Goal: Information Seeking & Learning: Learn about a topic

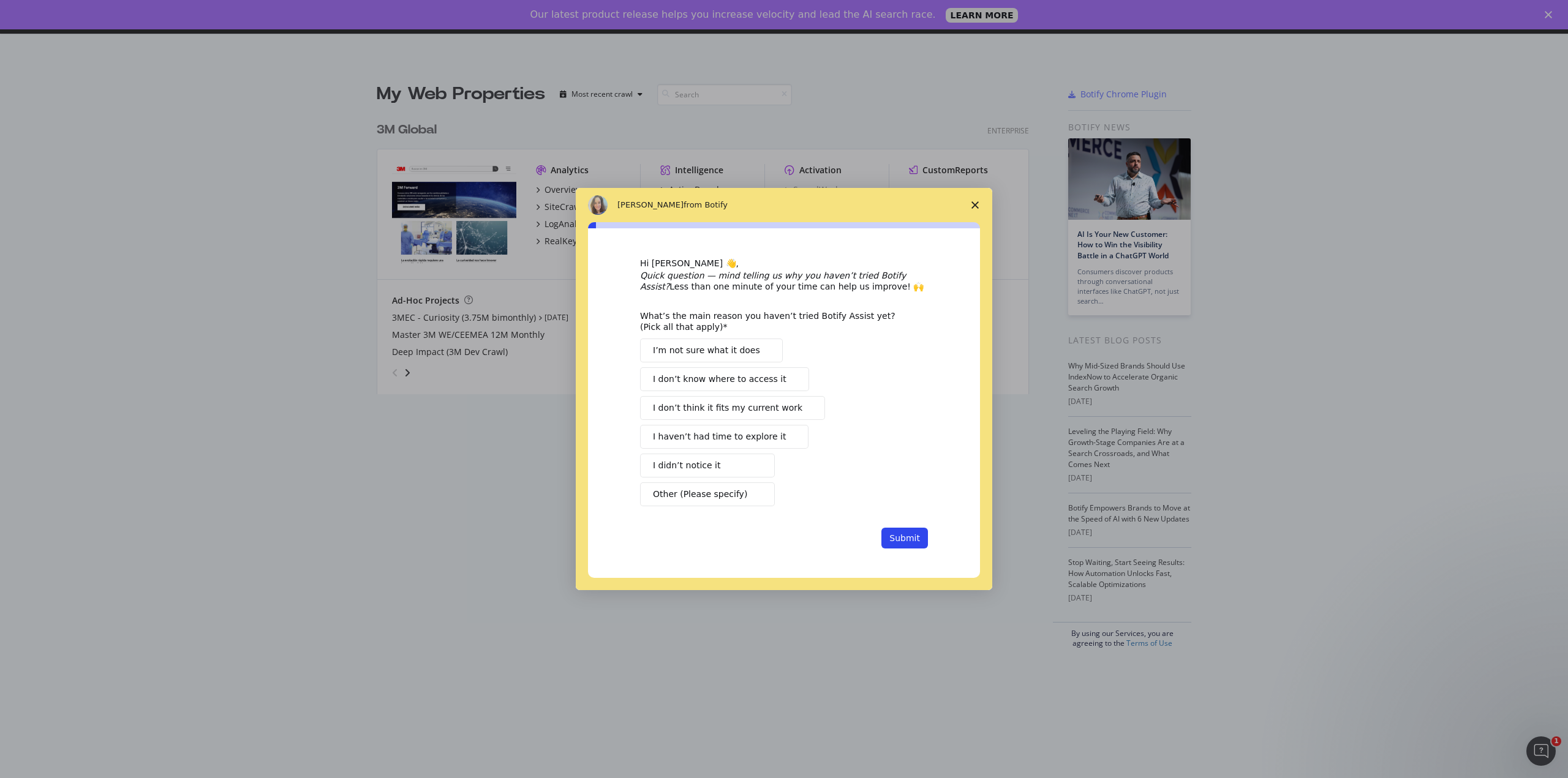
click at [978, 201] on polygon "Close survey" at bounding box center [975, 205] width 8 height 8
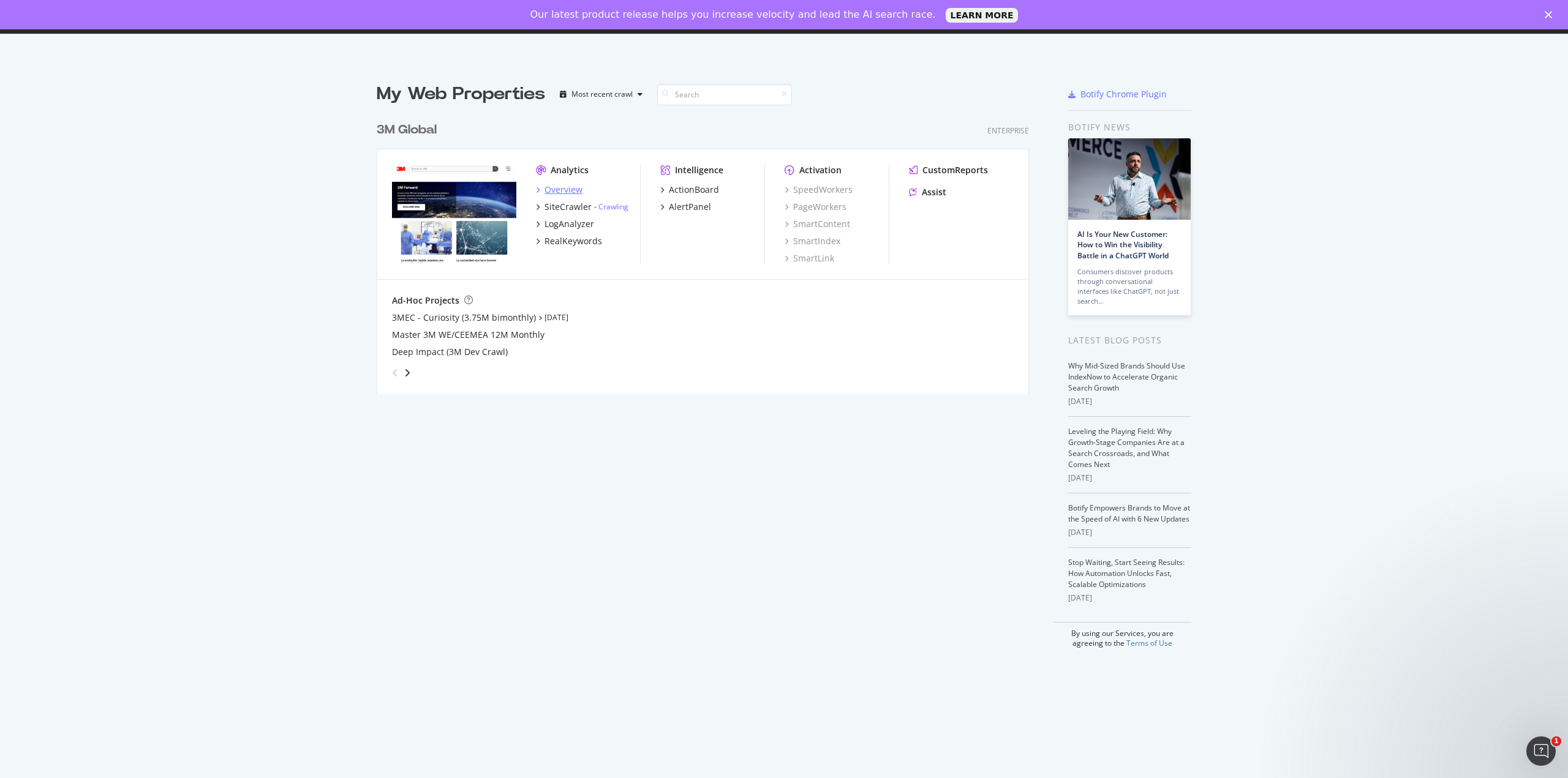
click at [565, 189] on div "Overview" at bounding box center [563, 189] width 38 height 12
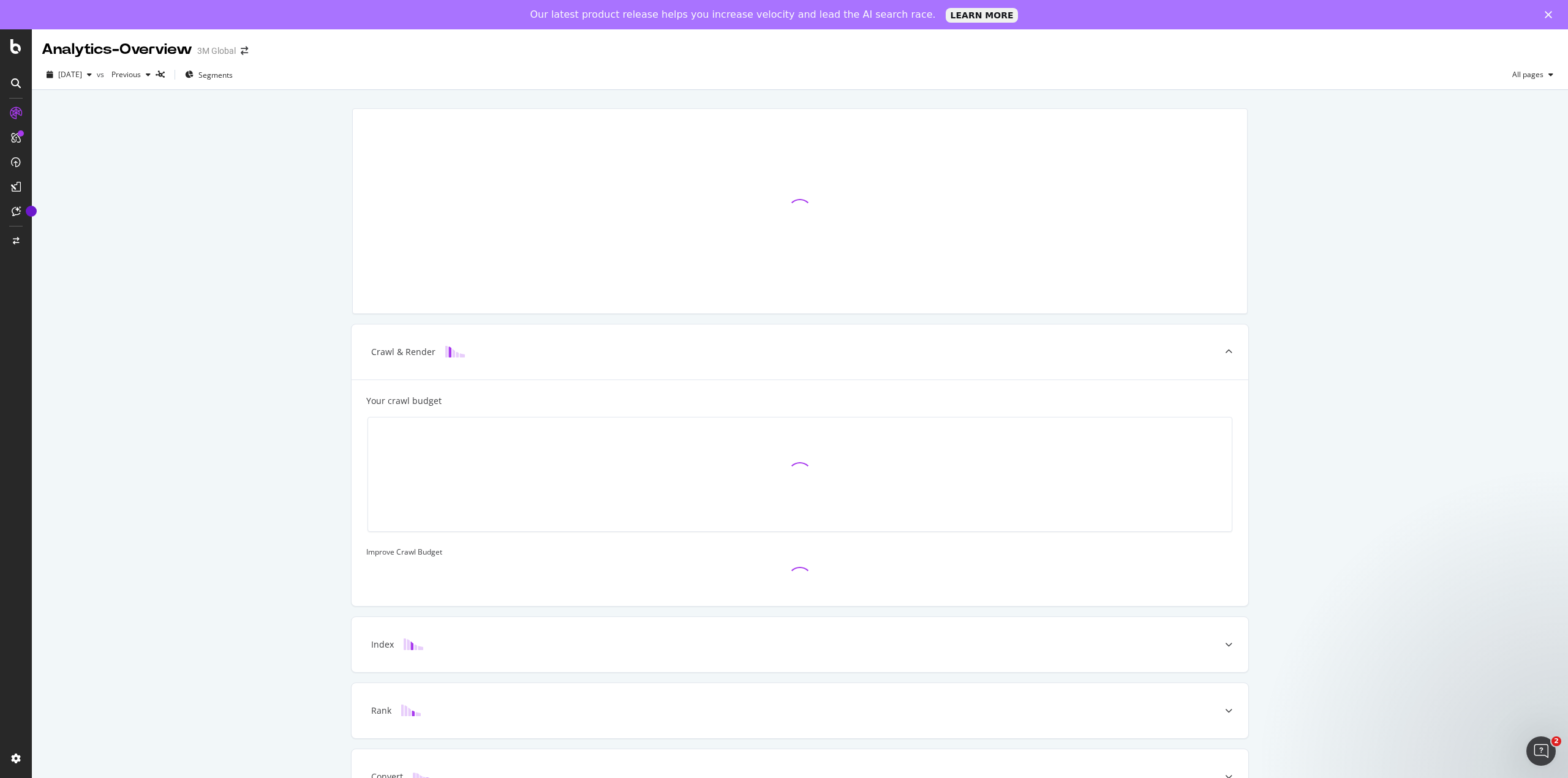
click at [1550, 12] on icon "Close" at bounding box center [1548, 15] width 8 height 8
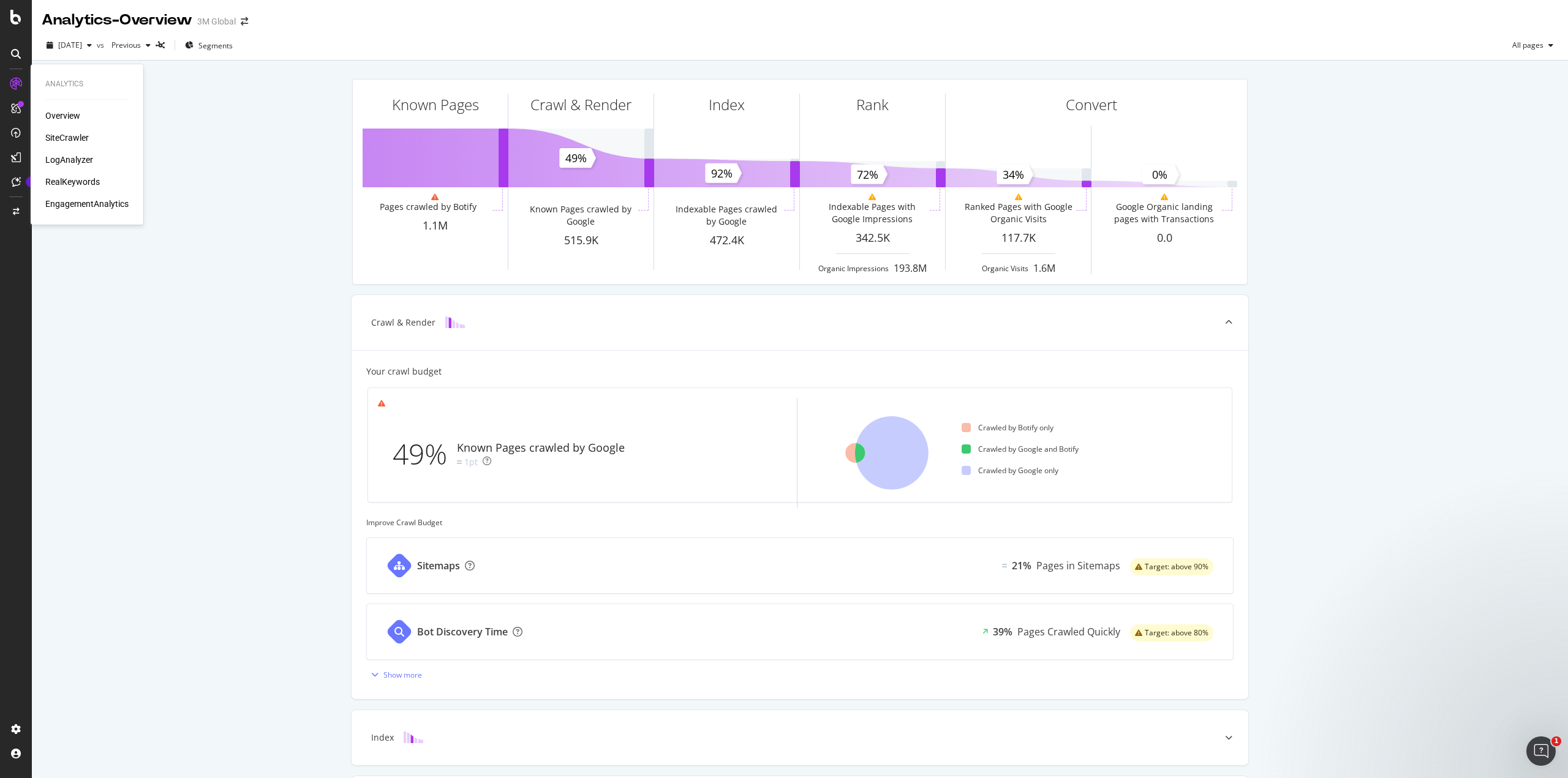
click at [71, 112] on div "Overview" at bounding box center [63, 115] width 35 height 12
click at [65, 180] on div "RealKeywords" at bounding box center [72, 182] width 54 height 12
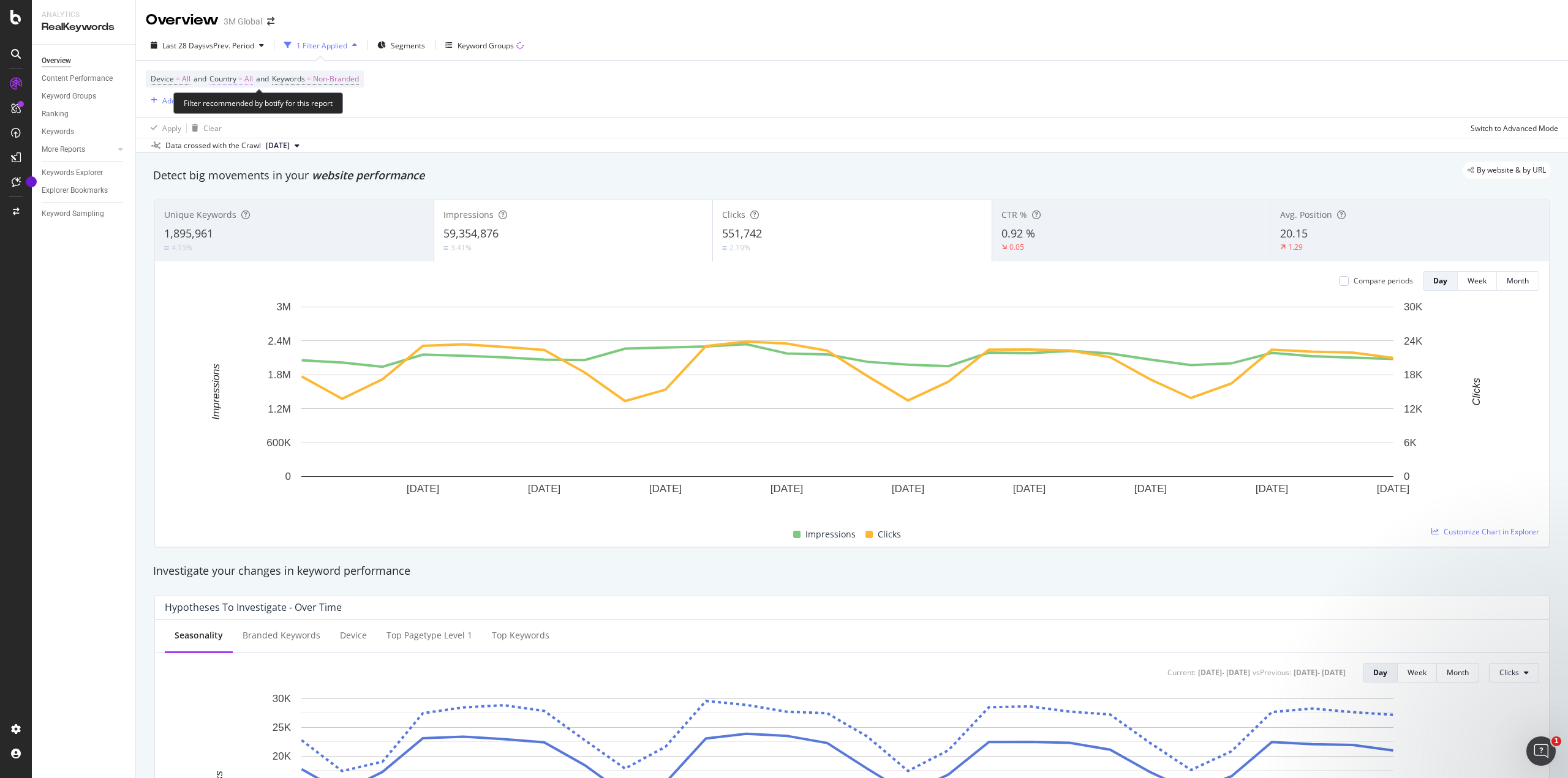
click at [242, 77] on span "=" at bounding box center [241, 78] width 5 height 11
click at [236, 106] on icon at bounding box center [236, 108] width 8 height 8
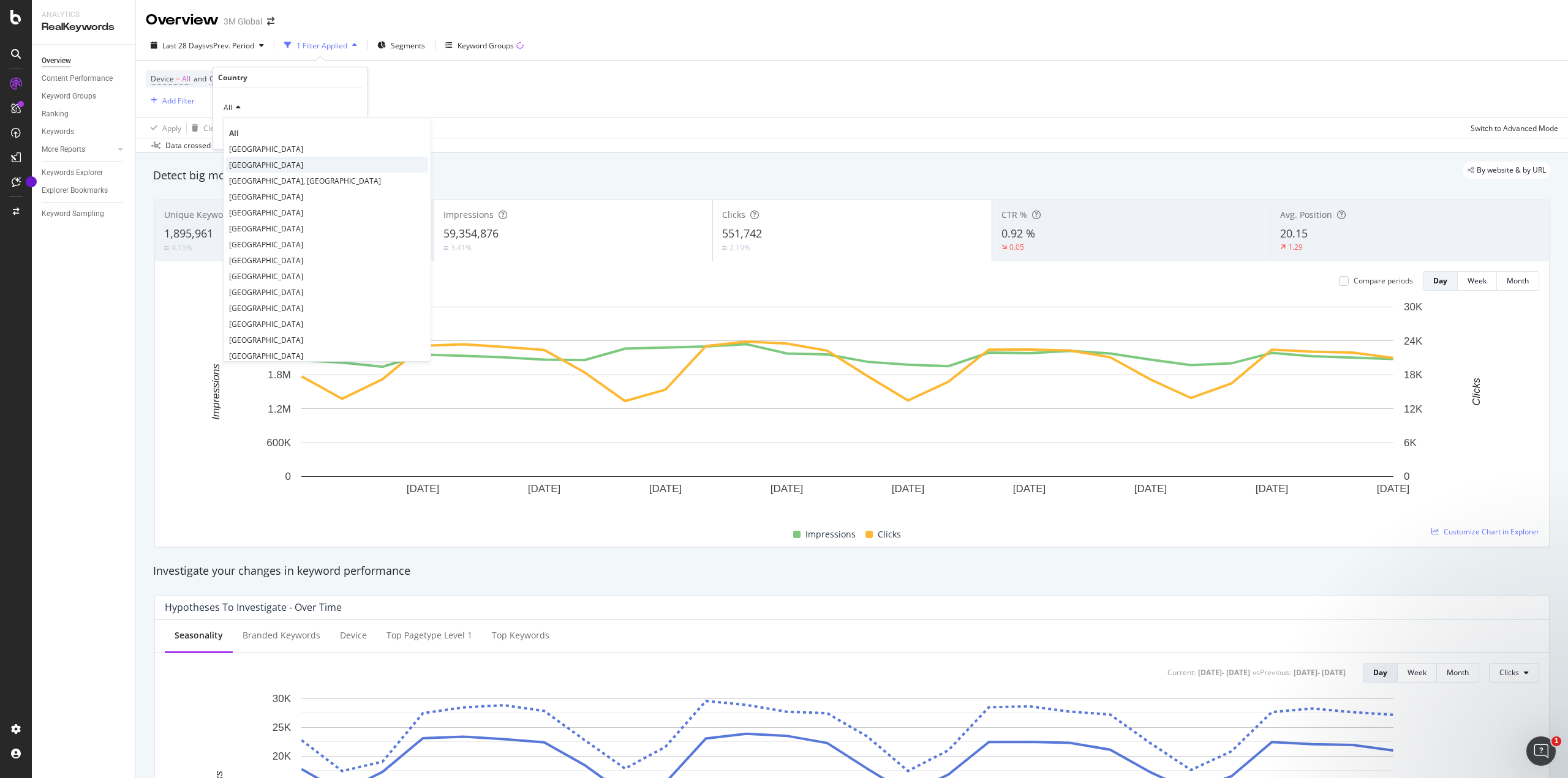
click at [245, 163] on span "[GEOGRAPHIC_DATA]" at bounding box center [266, 165] width 74 height 11
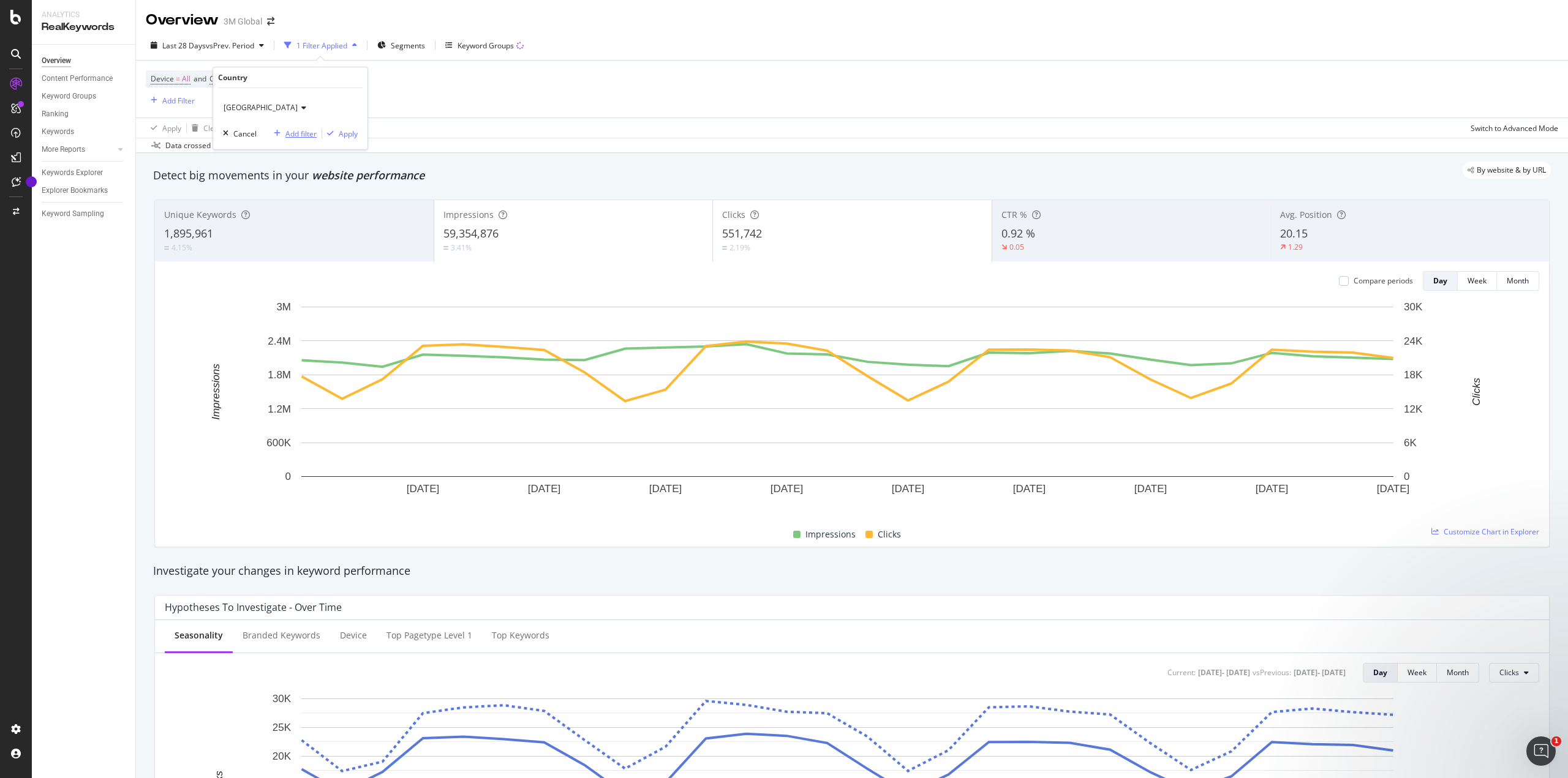
click at [297, 134] on div "Add filter" at bounding box center [300, 134] width 31 height 11
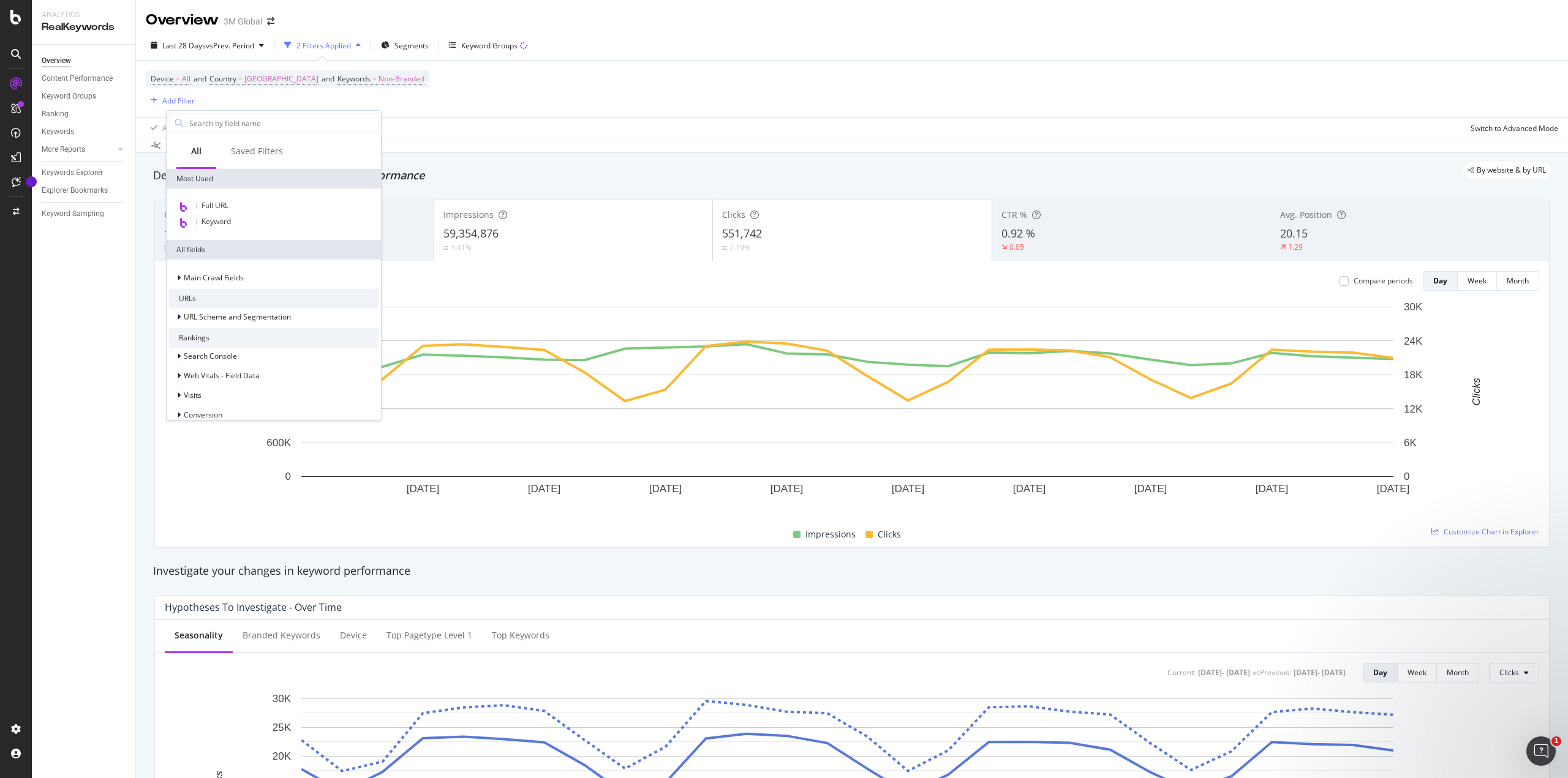
click at [466, 93] on div "Device = All and Country = [GEOGRAPHIC_DATA] and Keywords = Non-Branded Add Fil…" at bounding box center [852, 88] width 1412 height 57
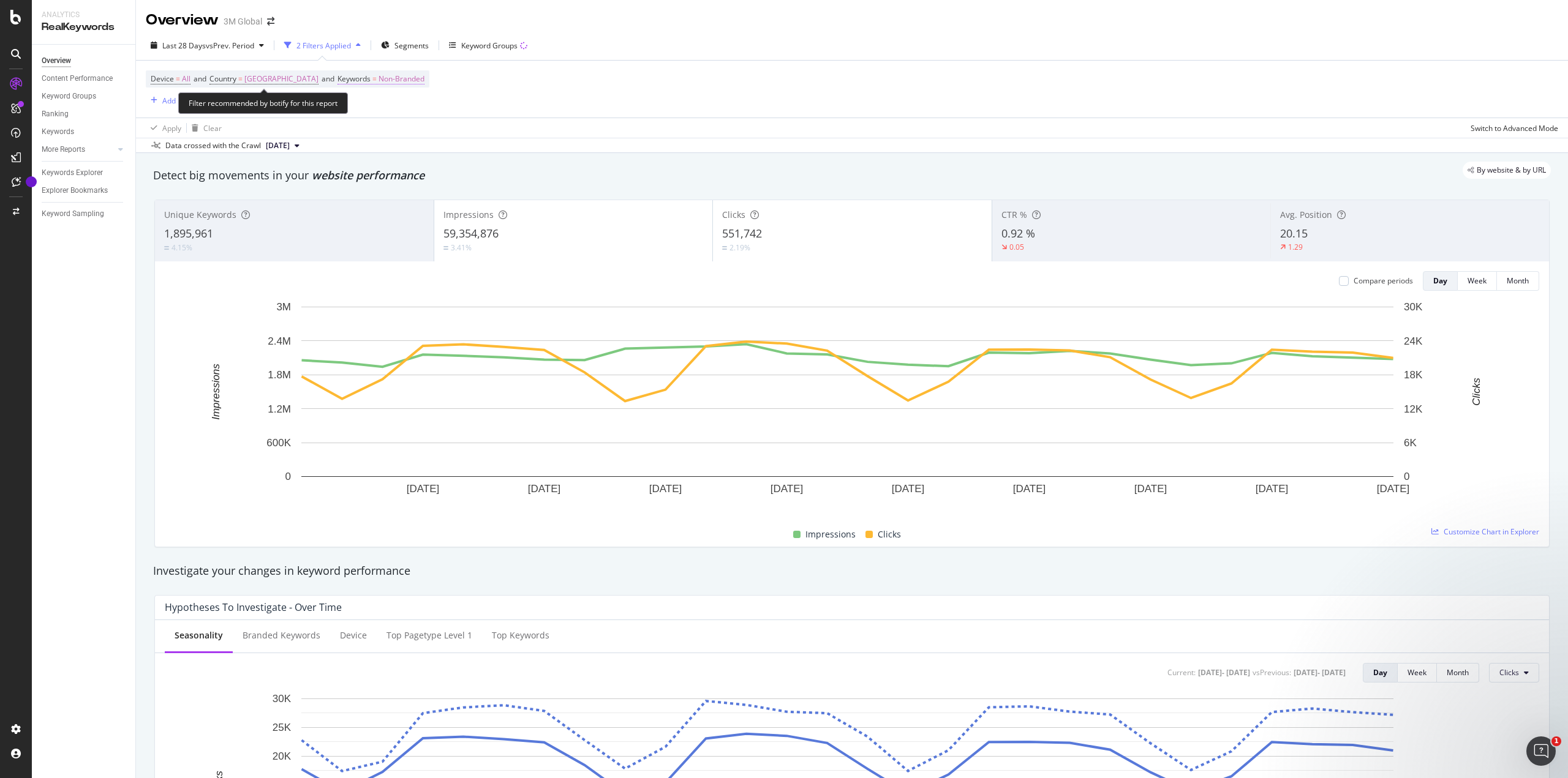
click at [378, 81] on span "Non-Branded" at bounding box center [401, 78] width 46 height 17
click at [368, 131] on div "Add filter" at bounding box center [378, 134] width 31 height 11
click at [378, 79] on span "Non-Branded" at bounding box center [401, 78] width 46 height 17
click at [358, 109] on icon "button" at bounding box center [359, 108] width 5 height 8
click at [317, 201] on span "All" at bounding box center [374, 203] width 125 height 11
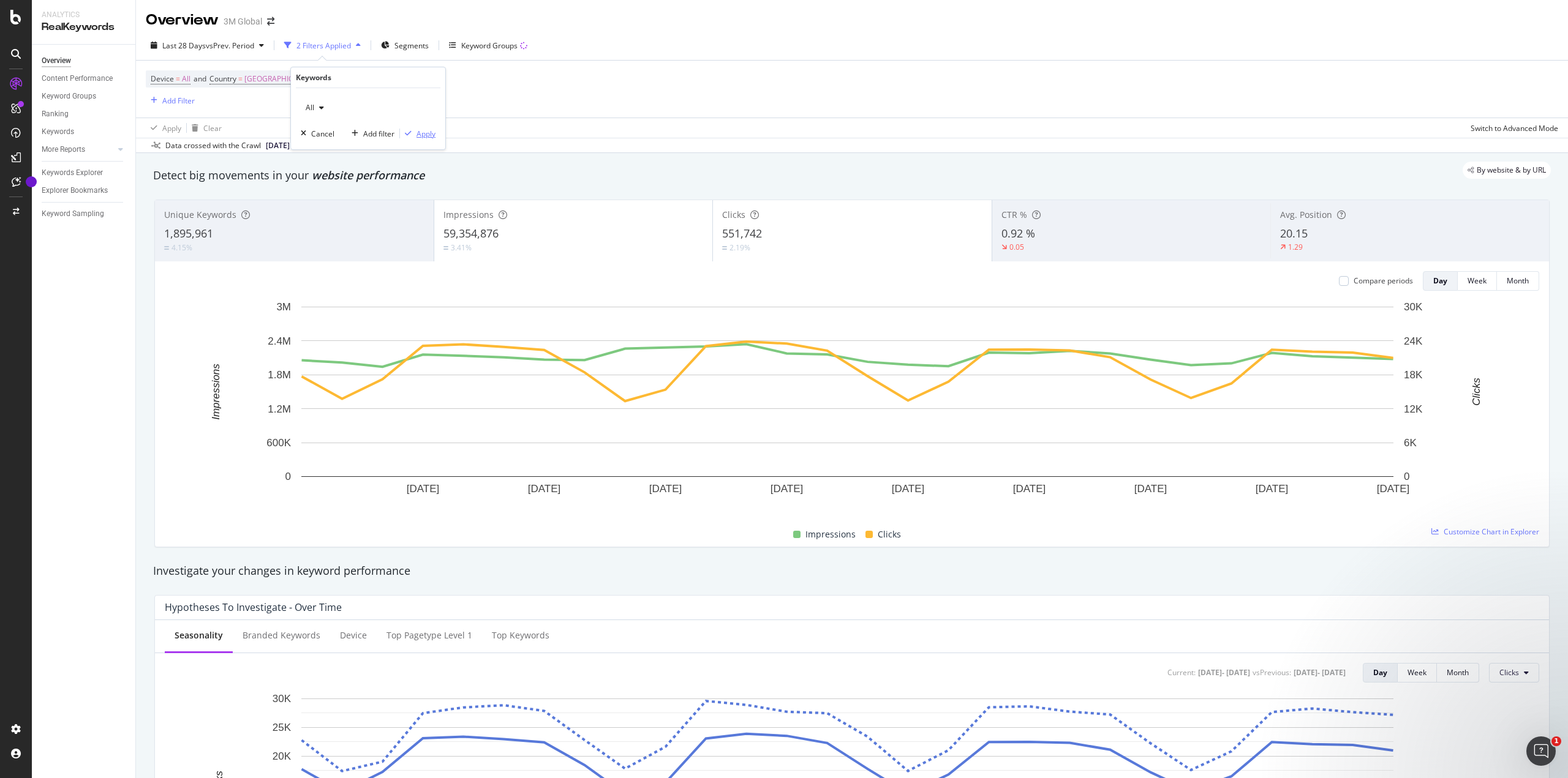
click at [424, 133] on div "Apply" at bounding box center [426, 134] width 19 height 11
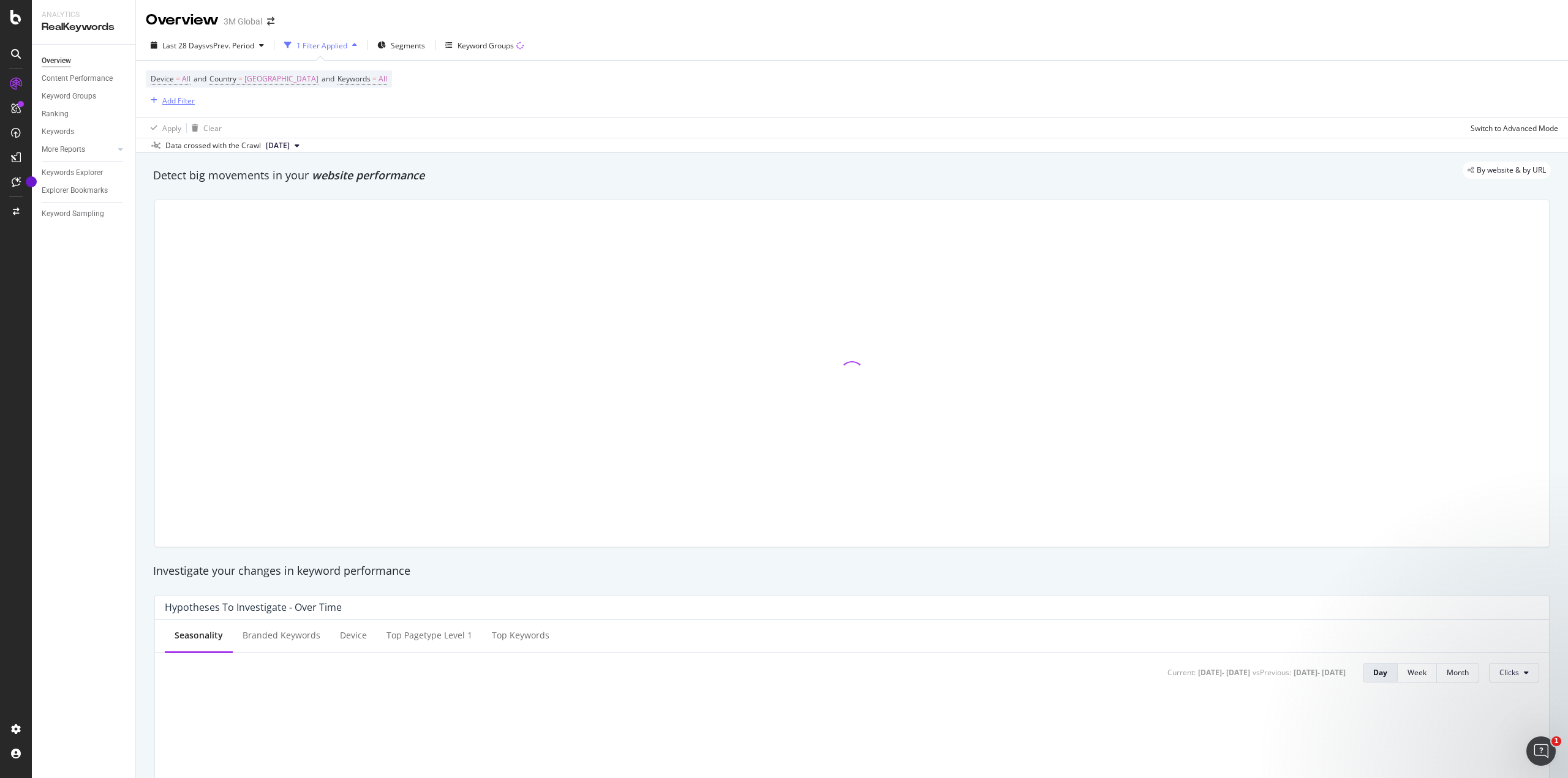
click at [178, 102] on div "Add Filter" at bounding box center [178, 101] width 32 height 11
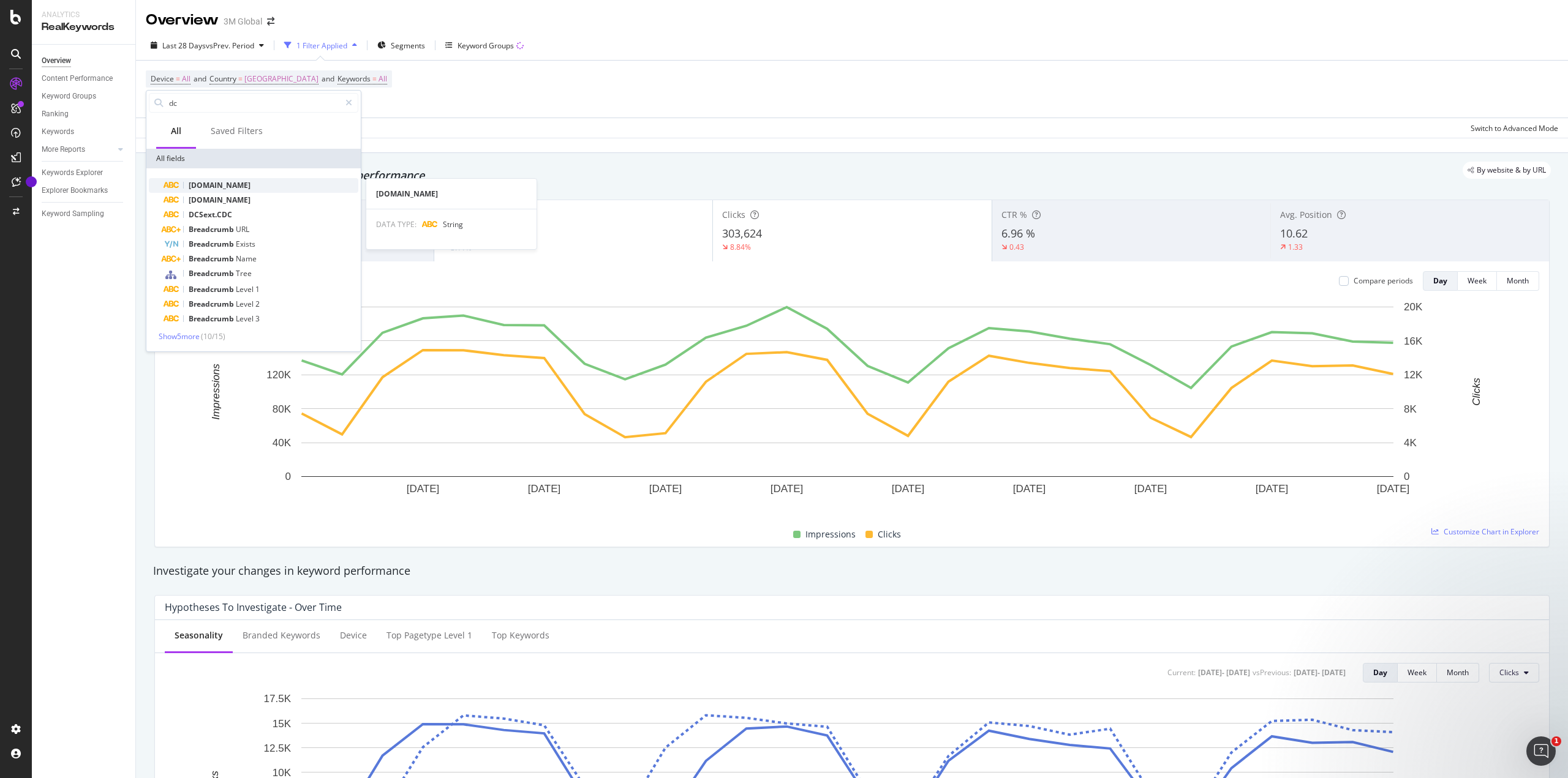
type input "dc"
click at [216, 183] on span "[DOMAIN_NAME]" at bounding box center [220, 186] width 62 height 11
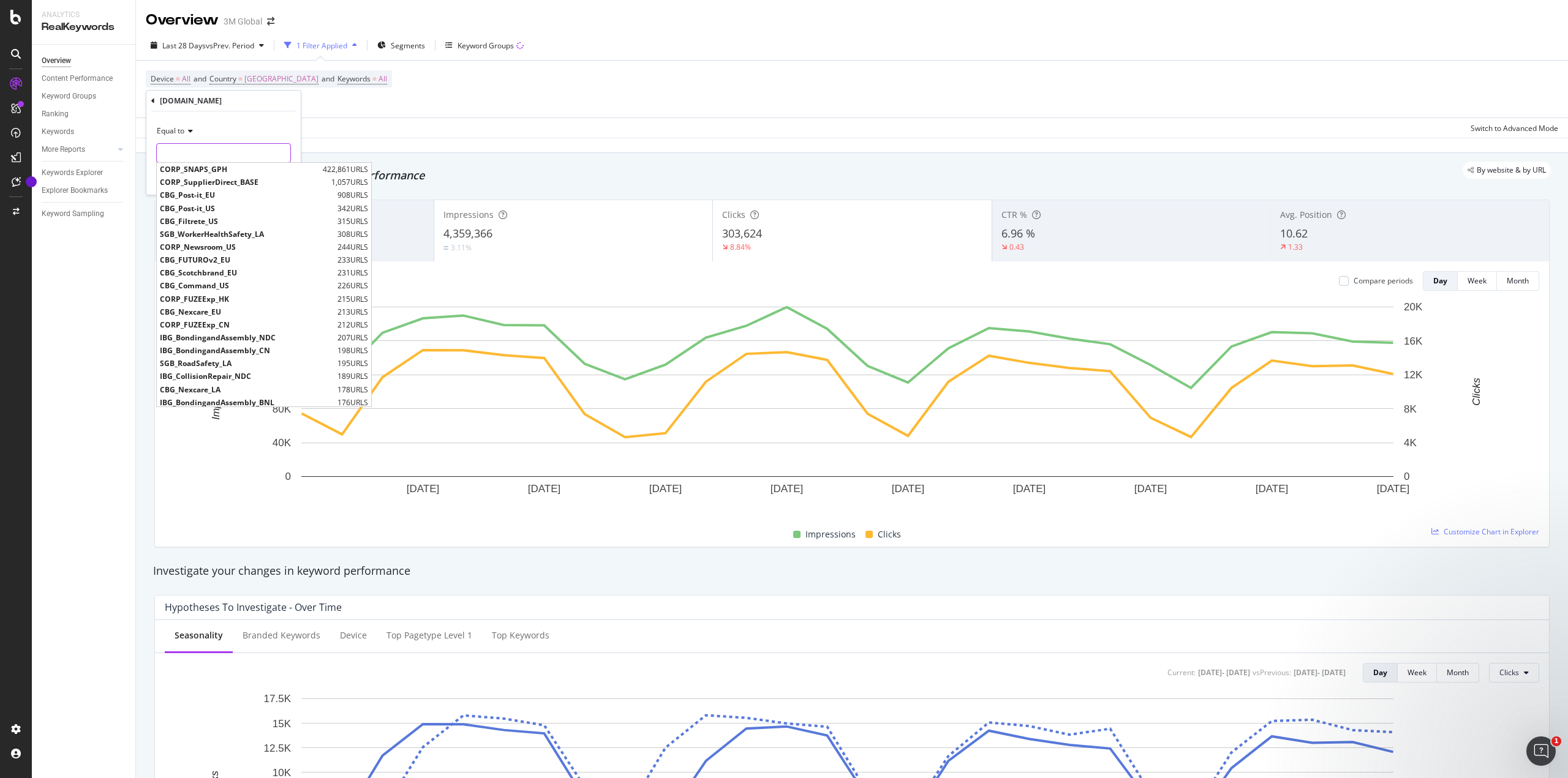
click at [246, 155] on input "text" at bounding box center [223, 153] width 134 height 20
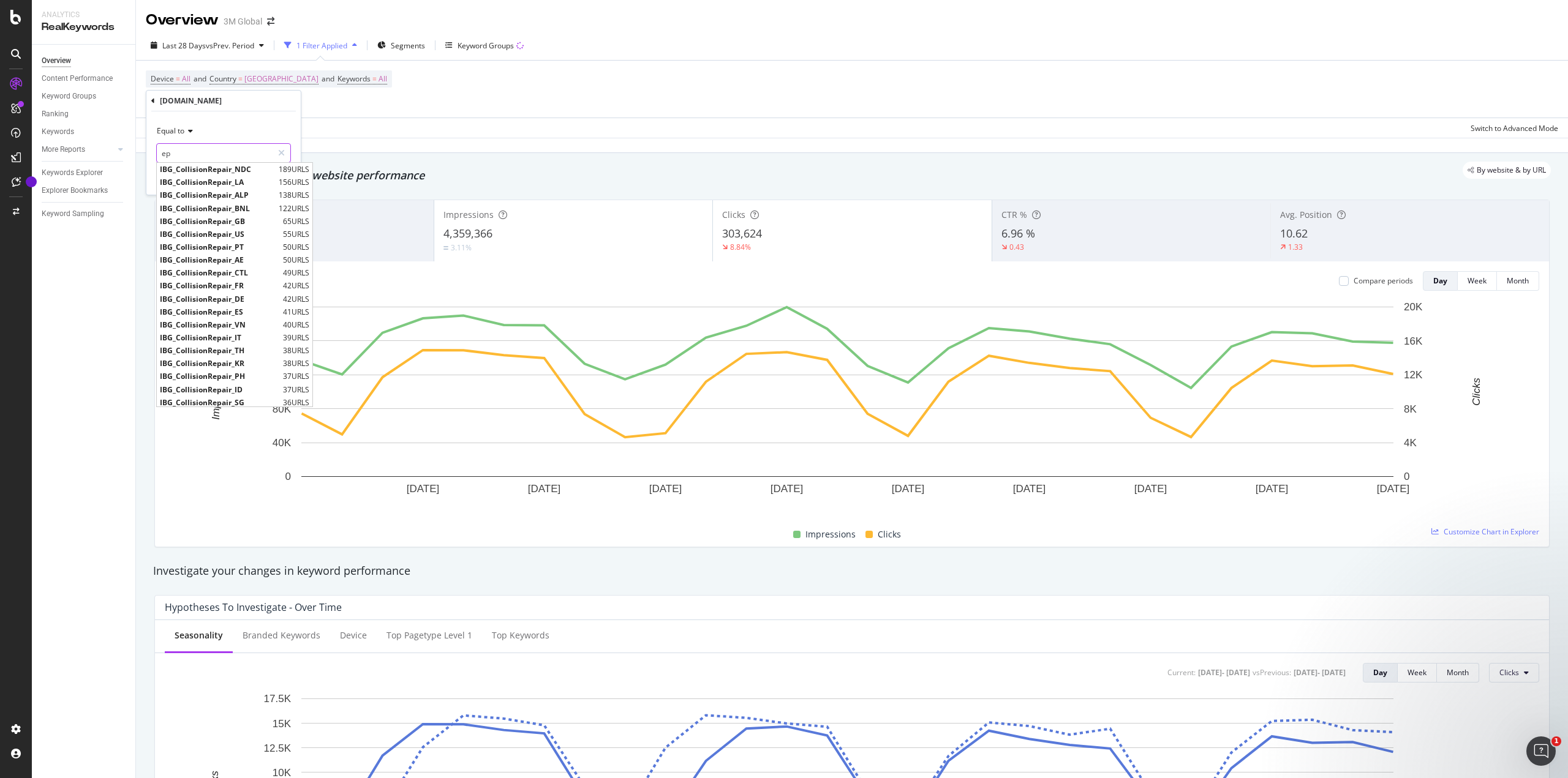
type input "ep"
click at [246, 149] on input "ep" at bounding box center [214, 153] width 116 height 20
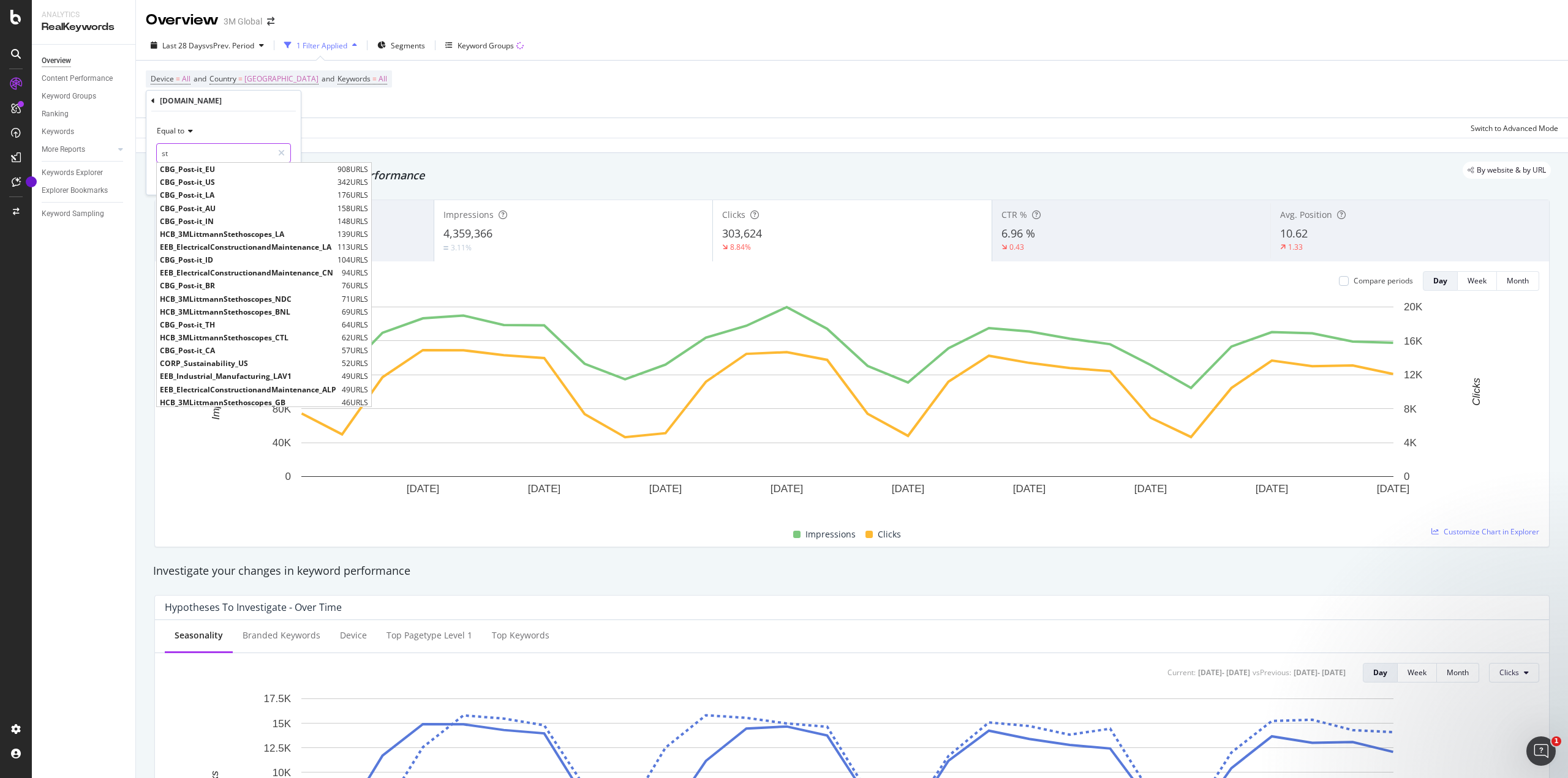
type input "s"
click at [356, 125] on div "Apply Clear Switch to Advanced Mode" at bounding box center [852, 128] width 1432 height 20
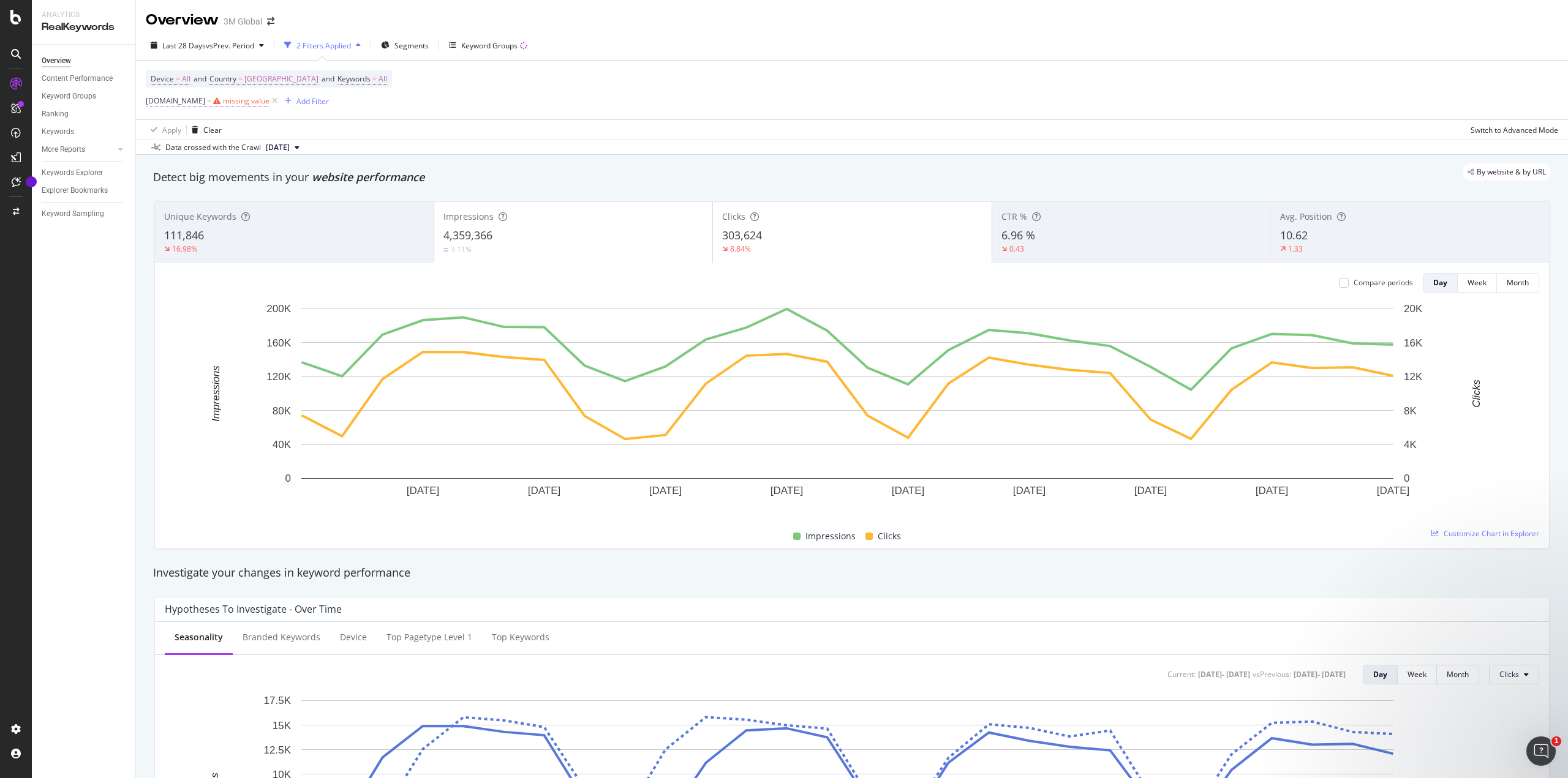
click at [233, 101] on div "missing value" at bounding box center [246, 101] width 47 height 11
click at [183, 131] on span "Equal to" at bounding box center [171, 130] width 28 height 11
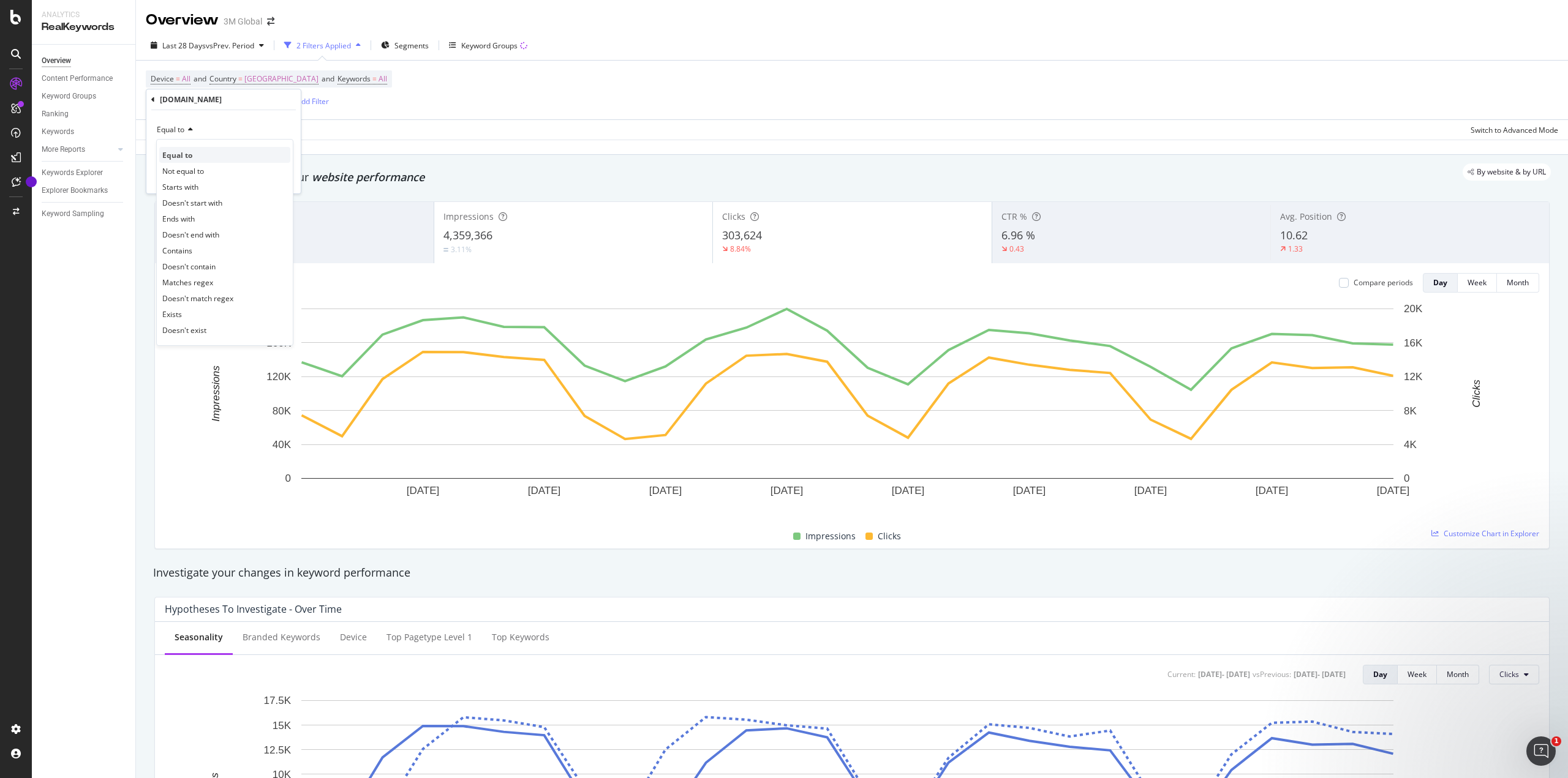
click at [186, 149] on div "Equal to" at bounding box center [225, 155] width 131 height 16
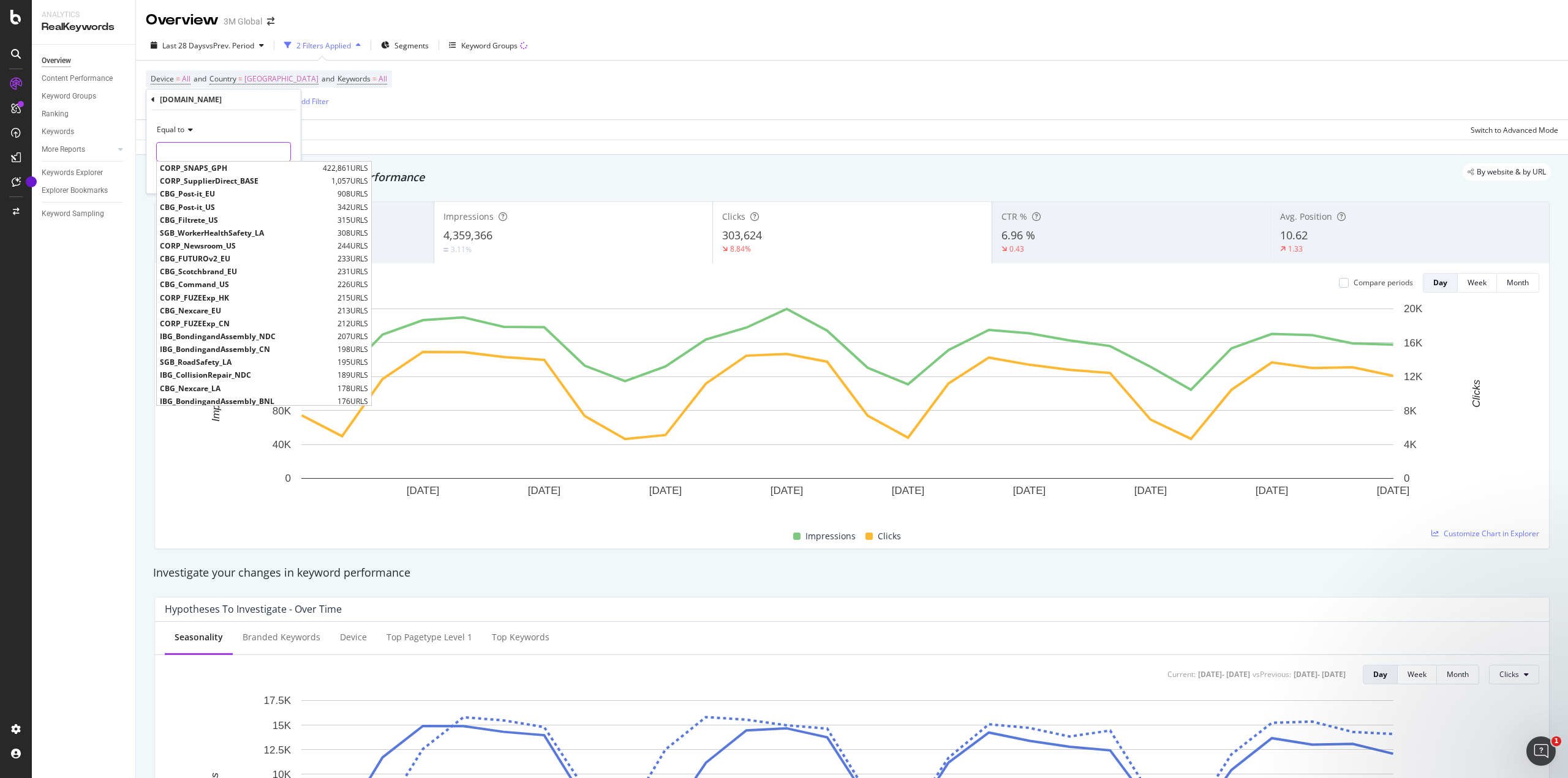
click at [190, 146] on input "text" at bounding box center [223, 152] width 134 height 20
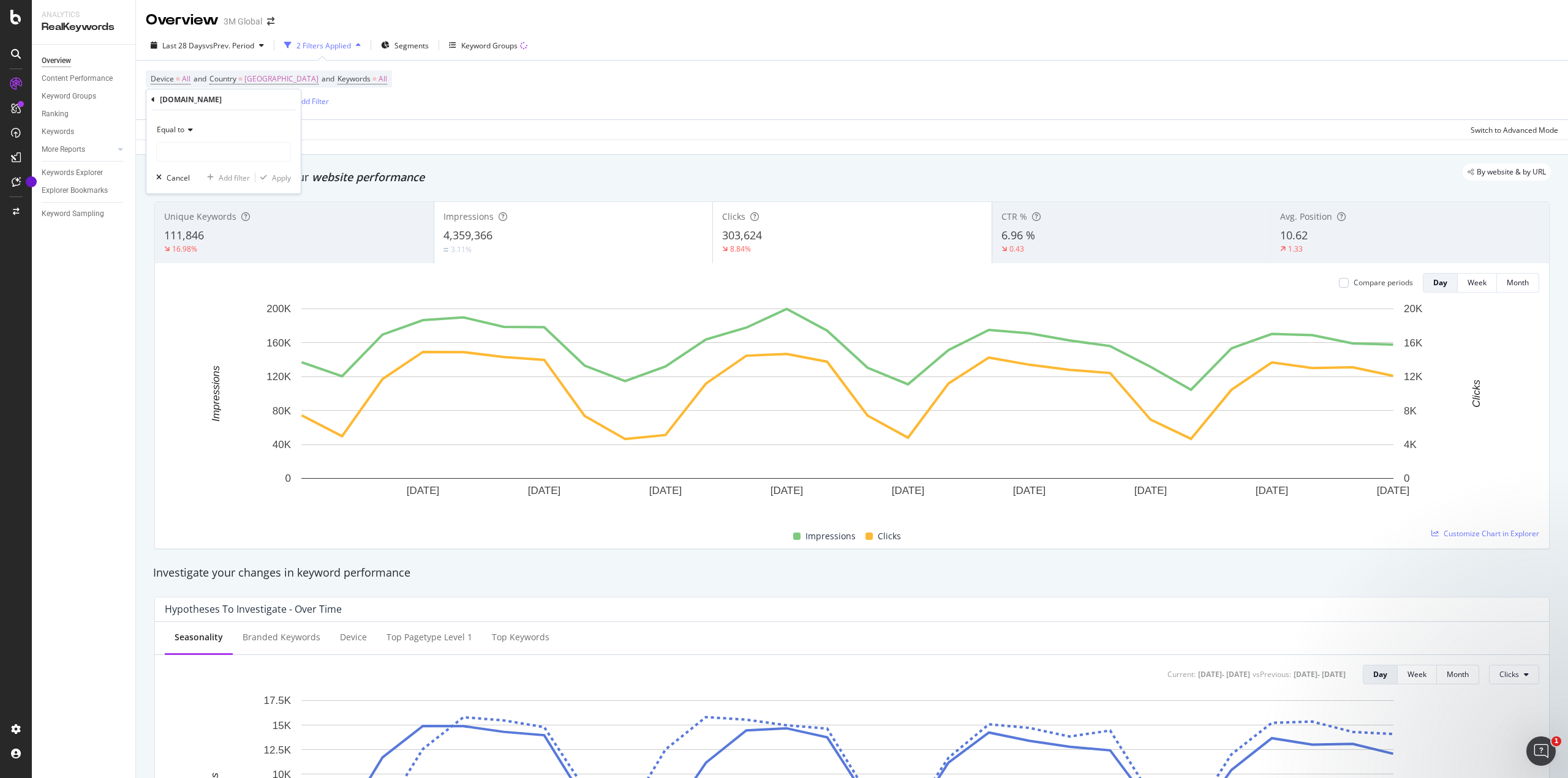
click at [221, 128] on div "Equal to" at bounding box center [223, 130] width 134 height 20
click at [191, 186] on span "Starts with" at bounding box center [180, 187] width 36 height 11
click at [228, 152] on input "text" at bounding box center [223, 152] width 134 height 20
type input "e"
type input "EP"
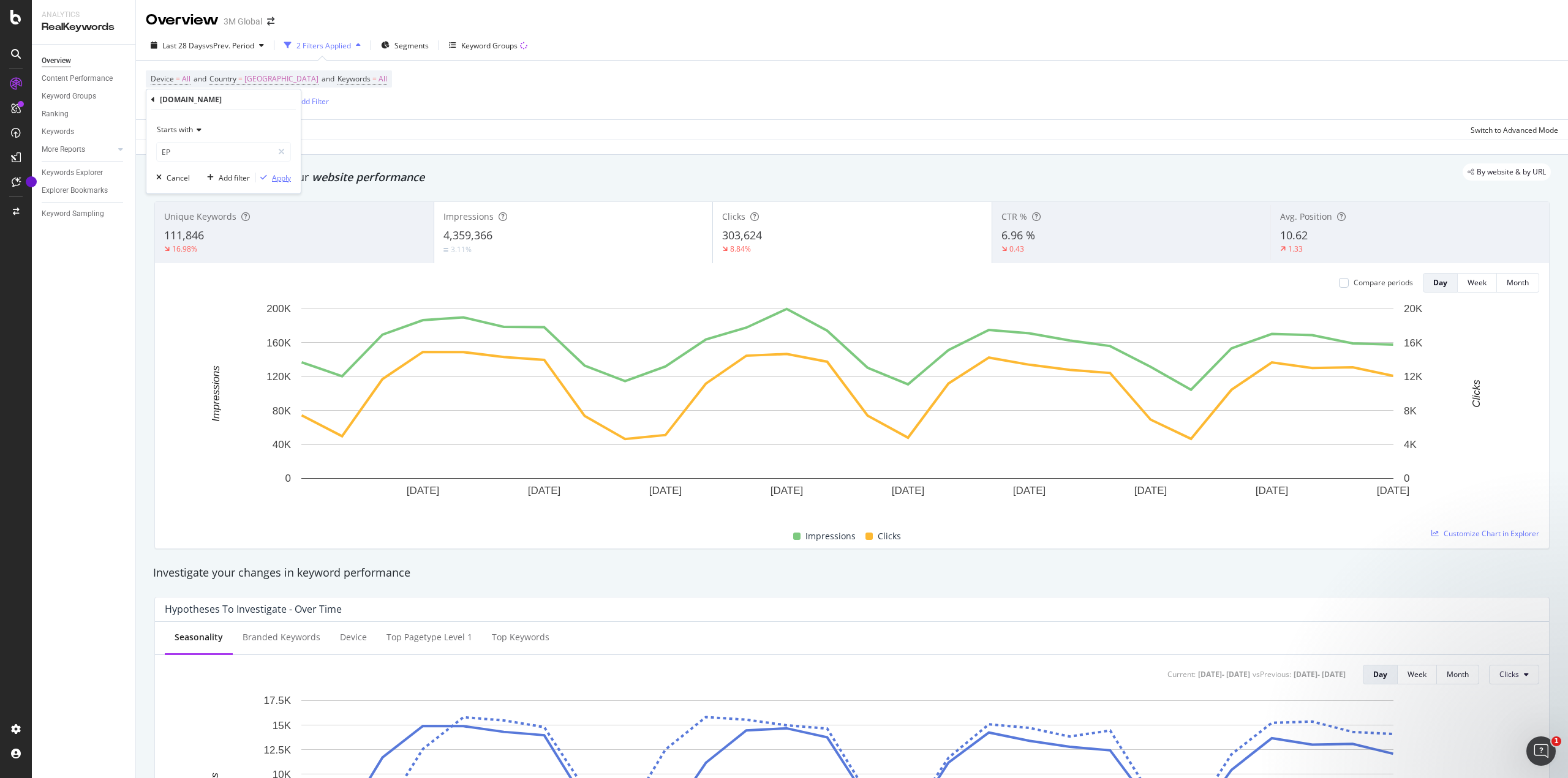
click at [286, 178] on div "Apply" at bounding box center [281, 178] width 19 height 11
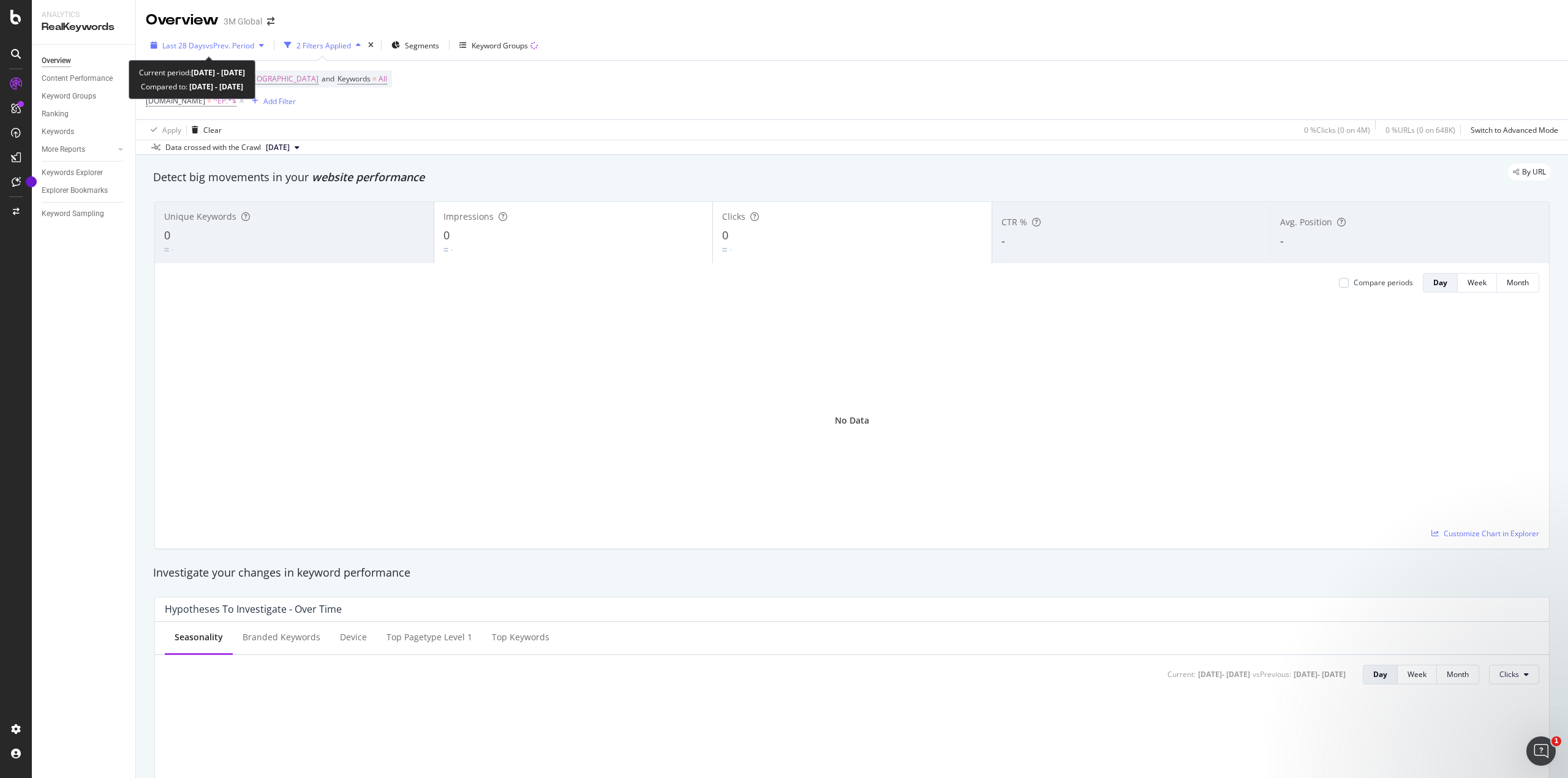
click at [260, 46] on div "button" at bounding box center [261, 45] width 14 height 8
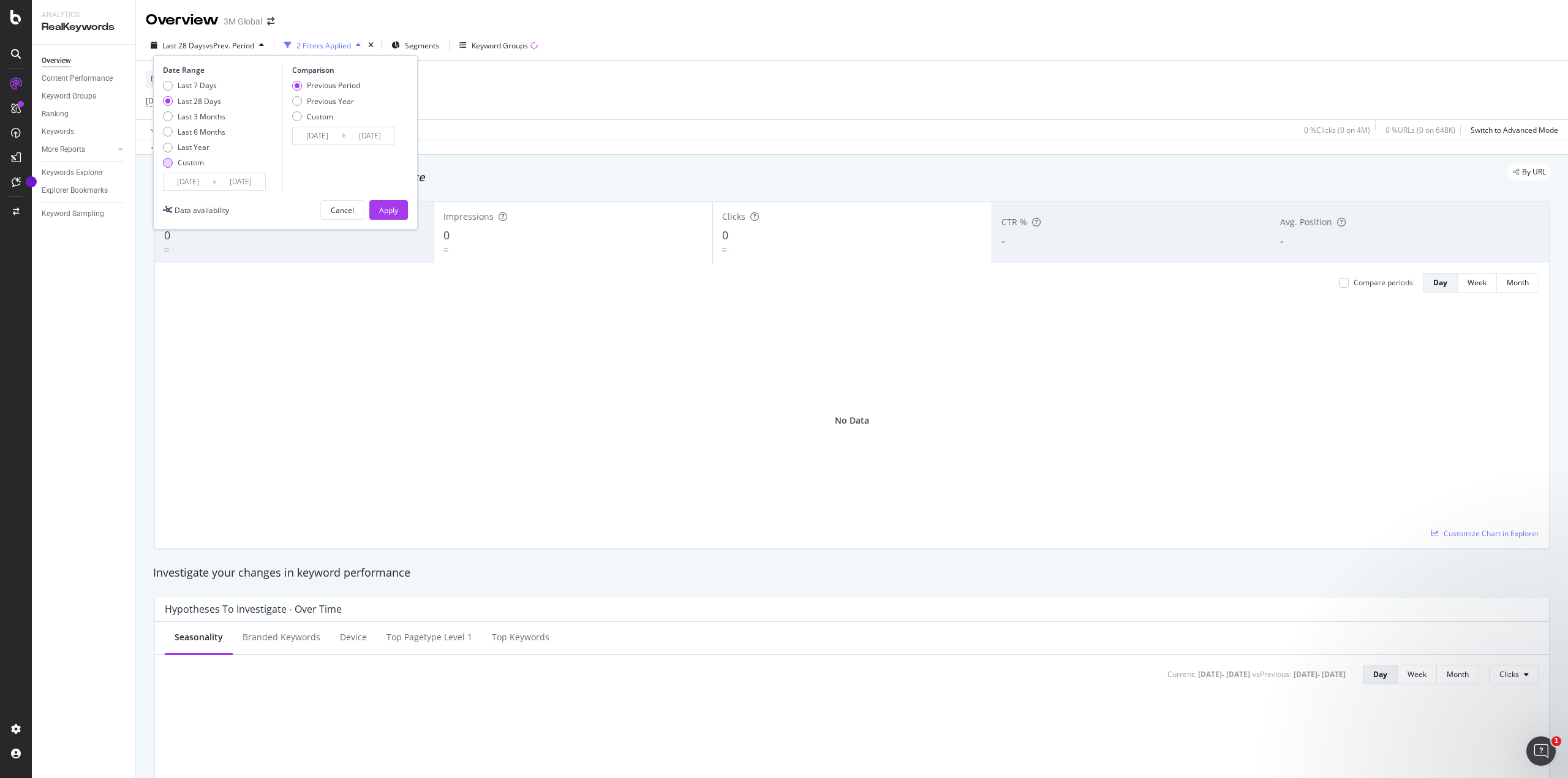
click at [167, 162] on div "Custom" at bounding box center [168, 162] width 10 height 10
click at [192, 185] on input "[DATE]" at bounding box center [188, 182] width 49 height 17
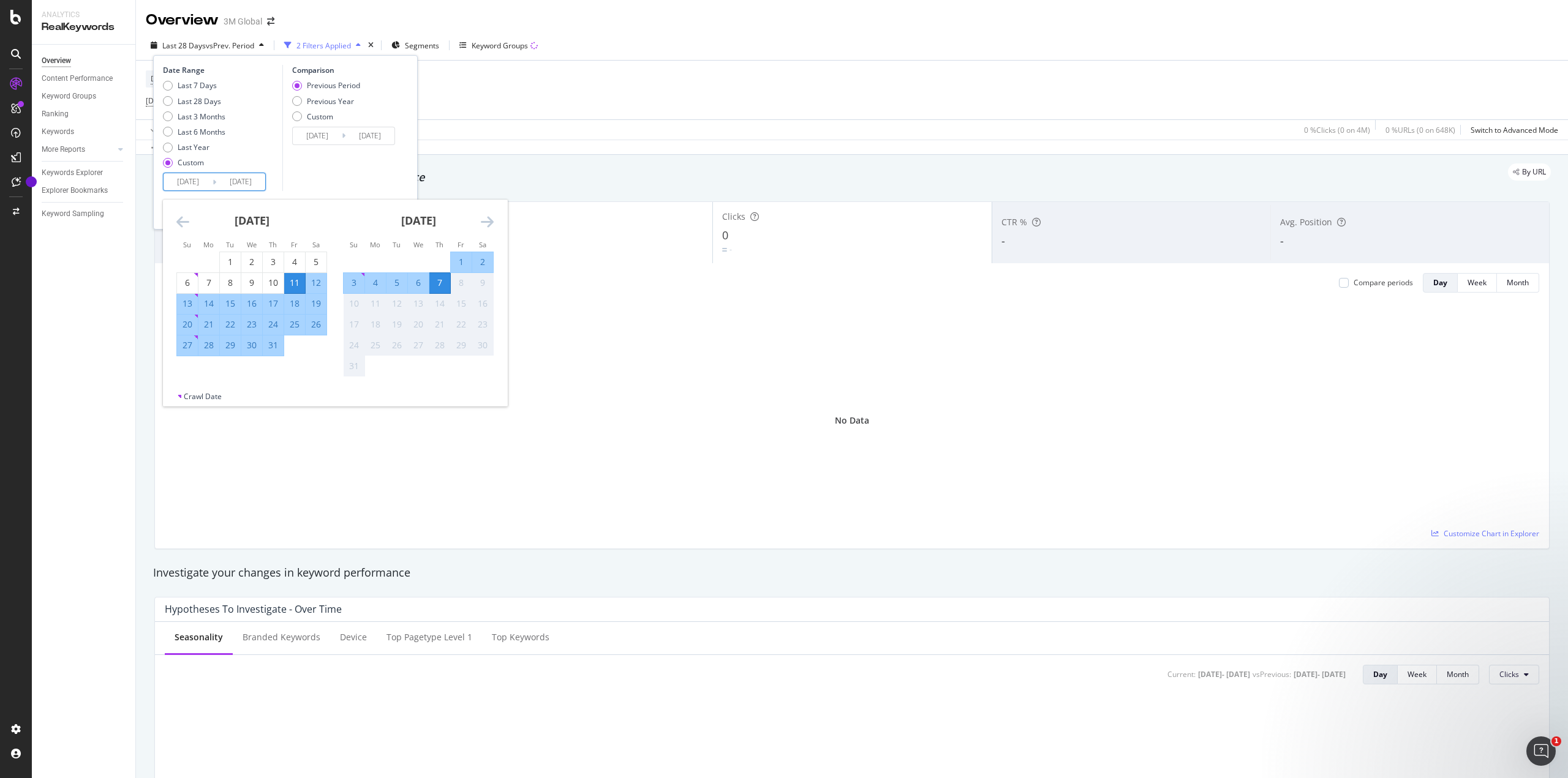
click at [183, 223] on icon "Move backward to switch to the previous month." at bounding box center [183, 221] width 13 height 14
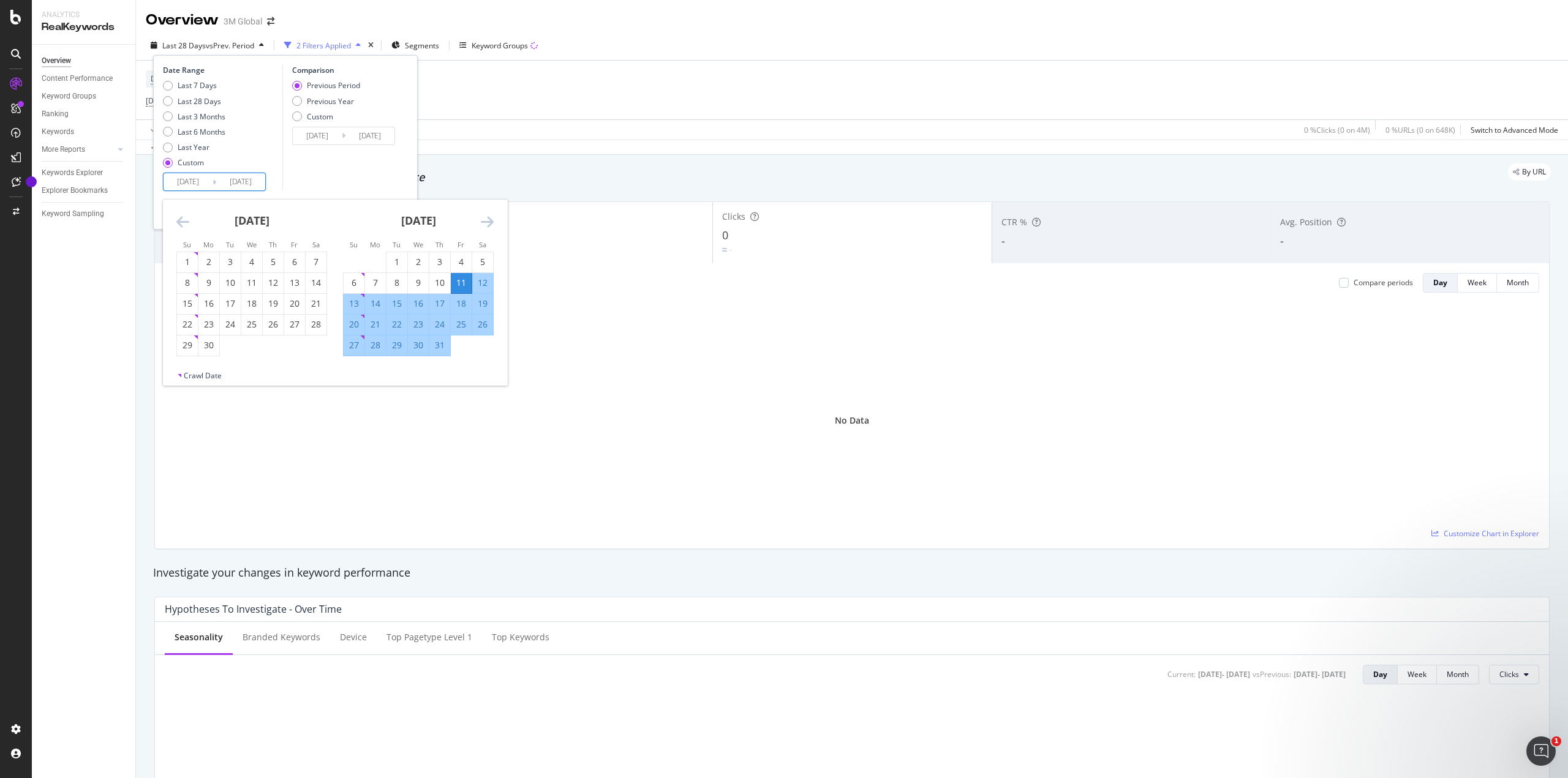
click at [183, 223] on icon "Move backward to switch to the previous month." at bounding box center [183, 221] width 13 height 14
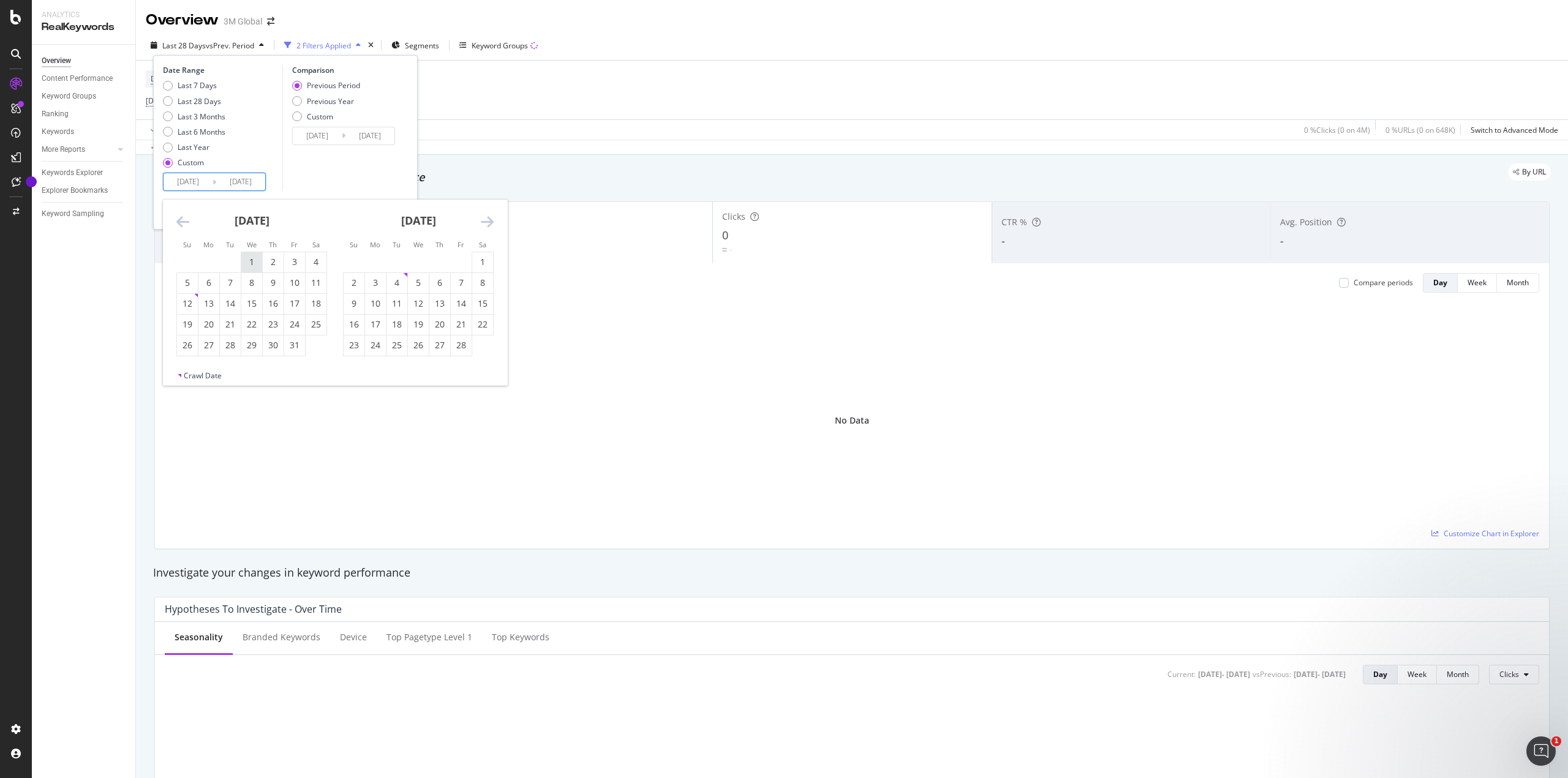
click at [249, 260] on div "1" at bounding box center [252, 262] width 21 height 12
type input "[DATE]"
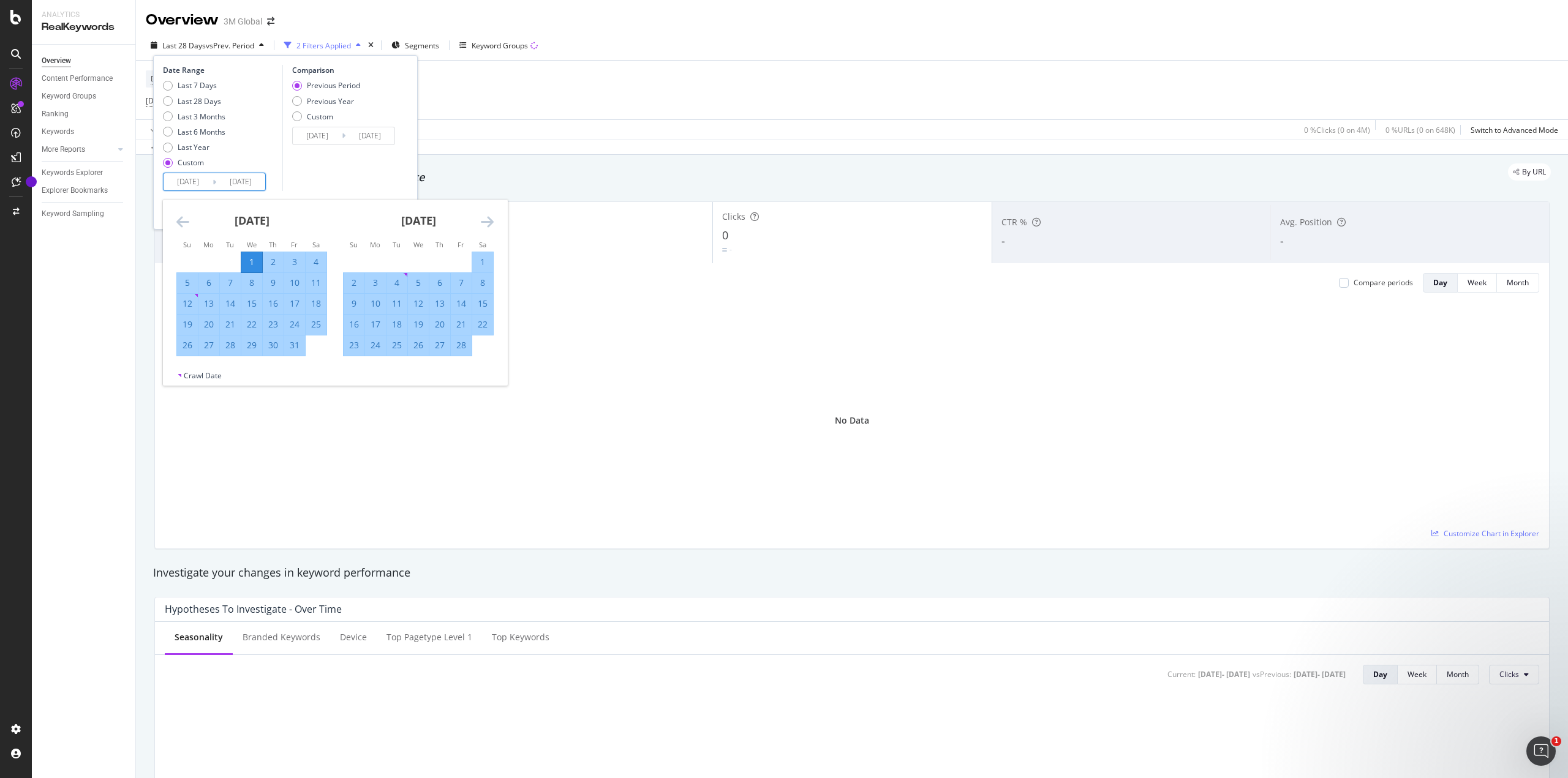
click at [492, 221] on icon "Move forward to switch to the next month." at bounding box center [487, 221] width 13 height 14
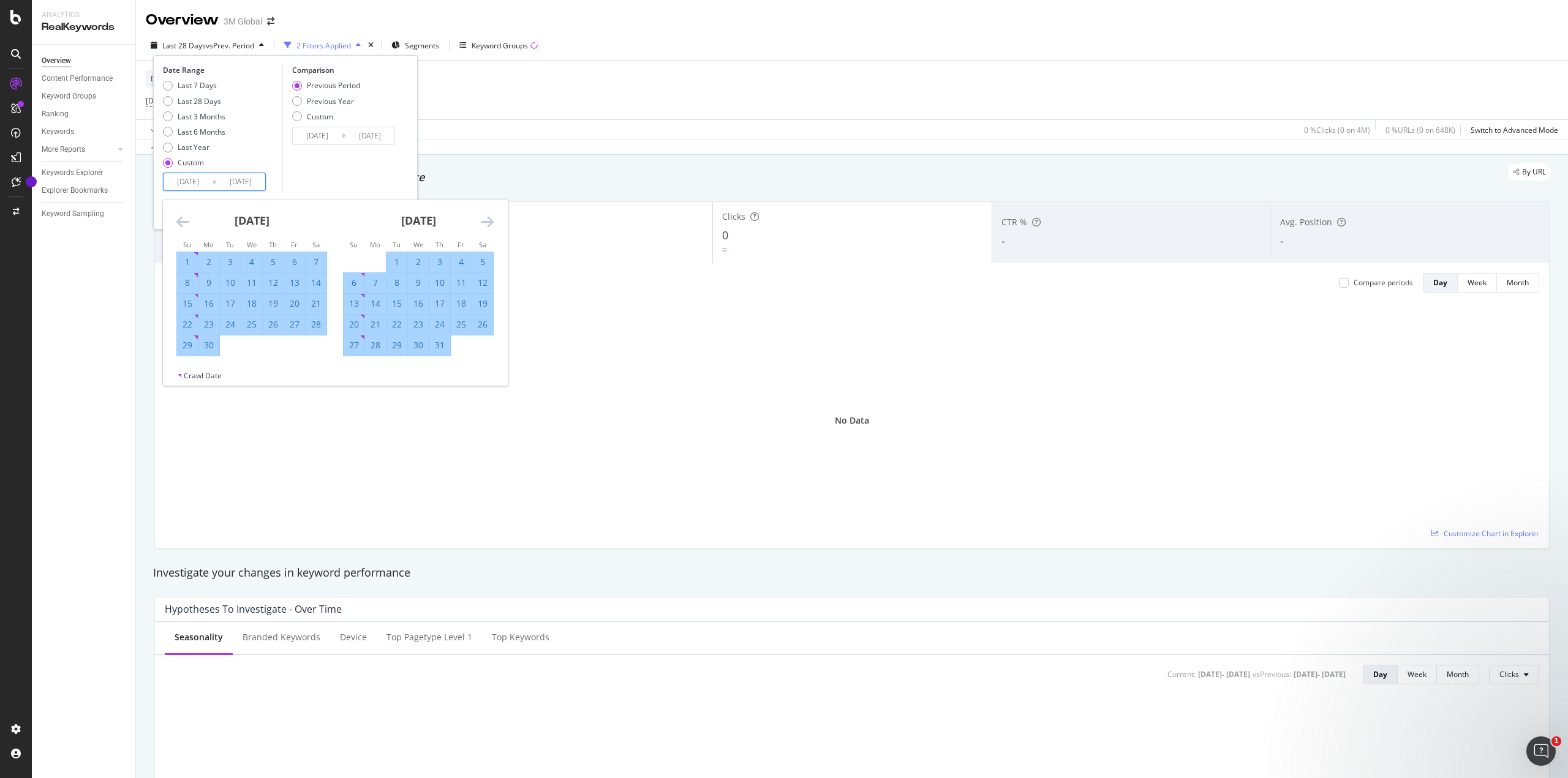
click at [492, 221] on icon "Move forward to switch to the next month." at bounding box center [487, 221] width 13 height 14
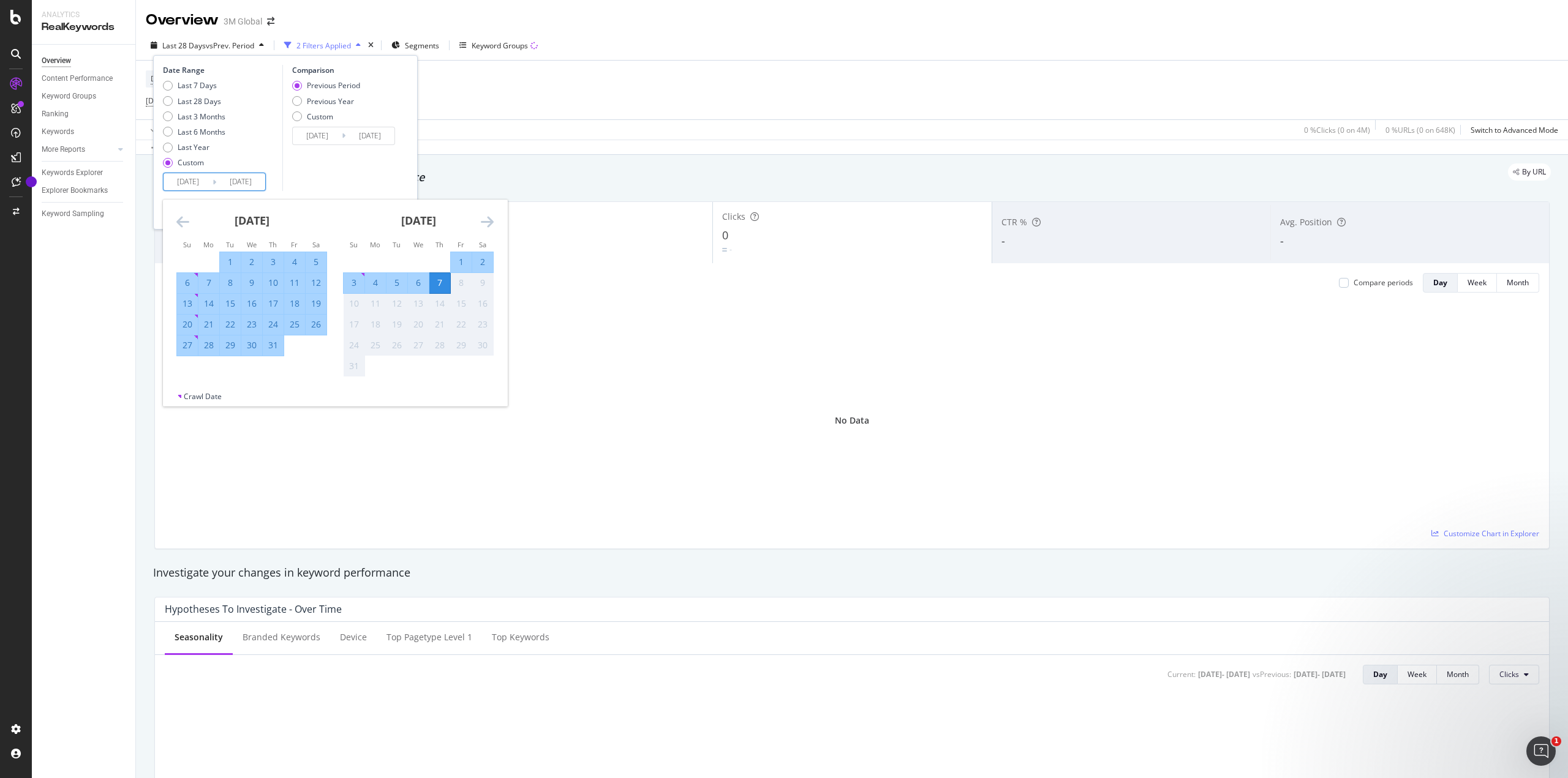
click at [277, 346] on div "31" at bounding box center [273, 345] width 21 height 12
type input "[DATE]"
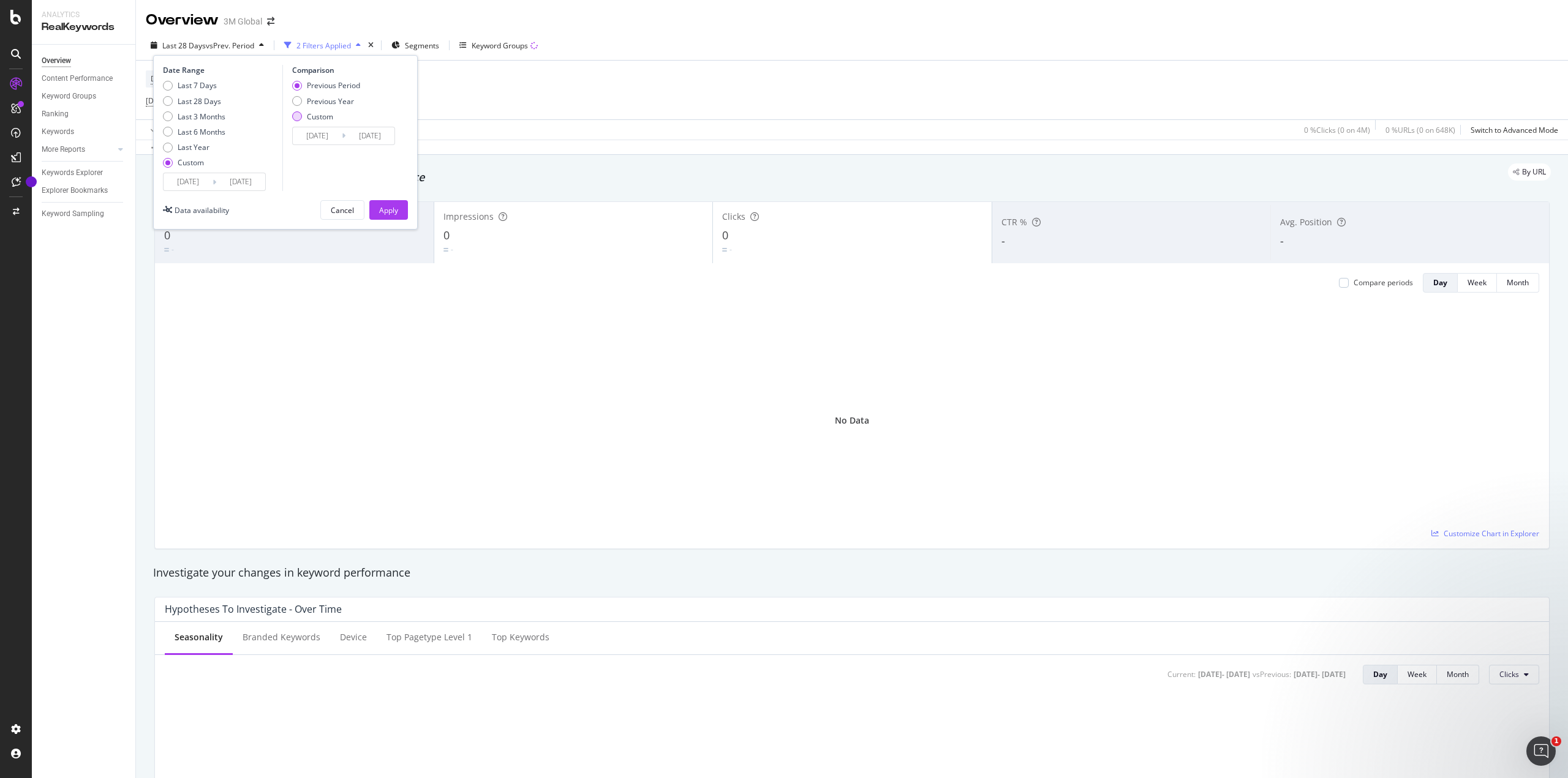
click at [297, 119] on div "Custom" at bounding box center [297, 116] width 10 height 10
click at [316, 133] on input "[DATE]" at bounding box center [317, 136] width 49 height 17
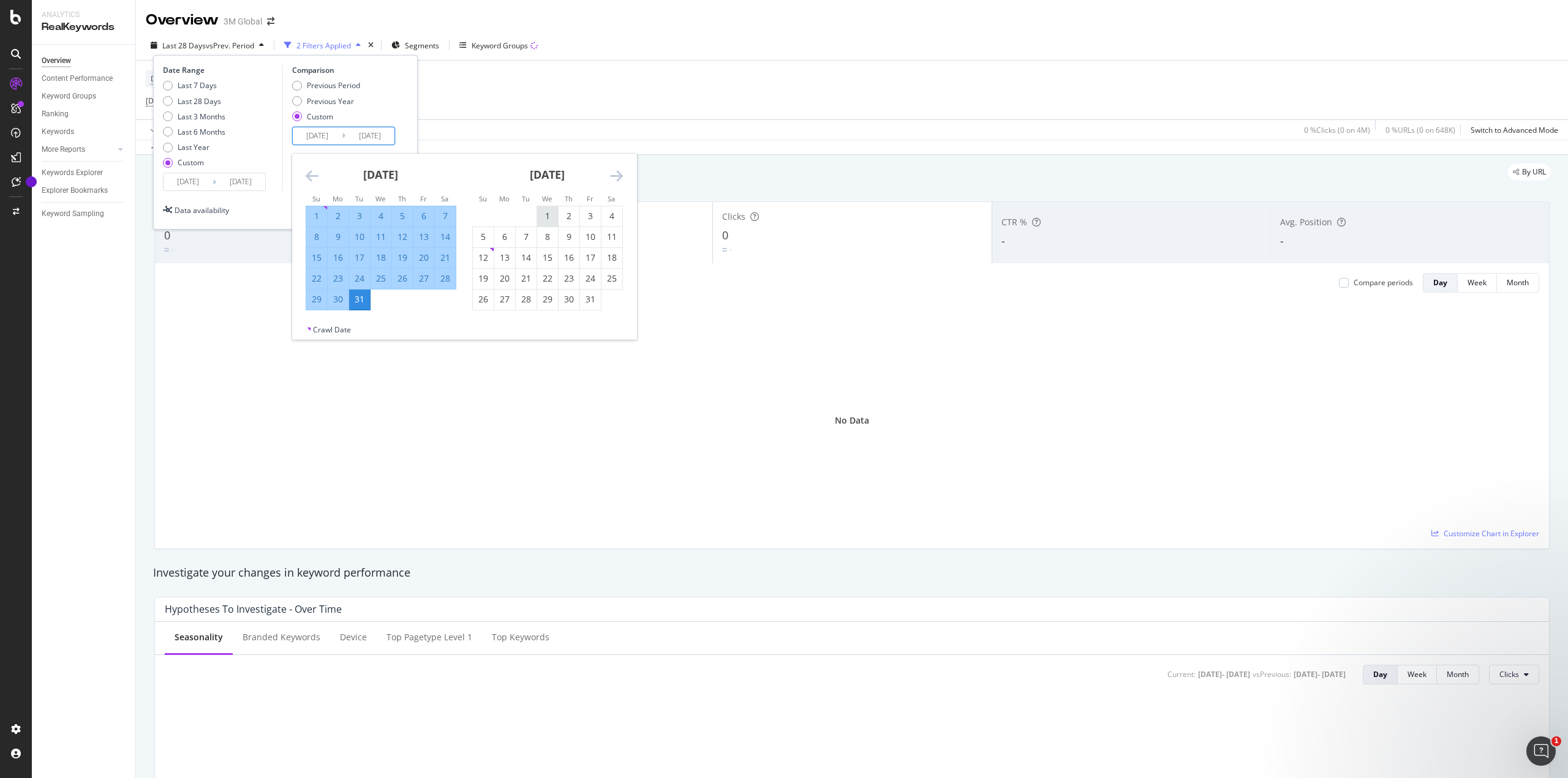
click at [550, 217] on div "1" at bounding box center [548, 216] width 21 height 12
type input "[DATE]"
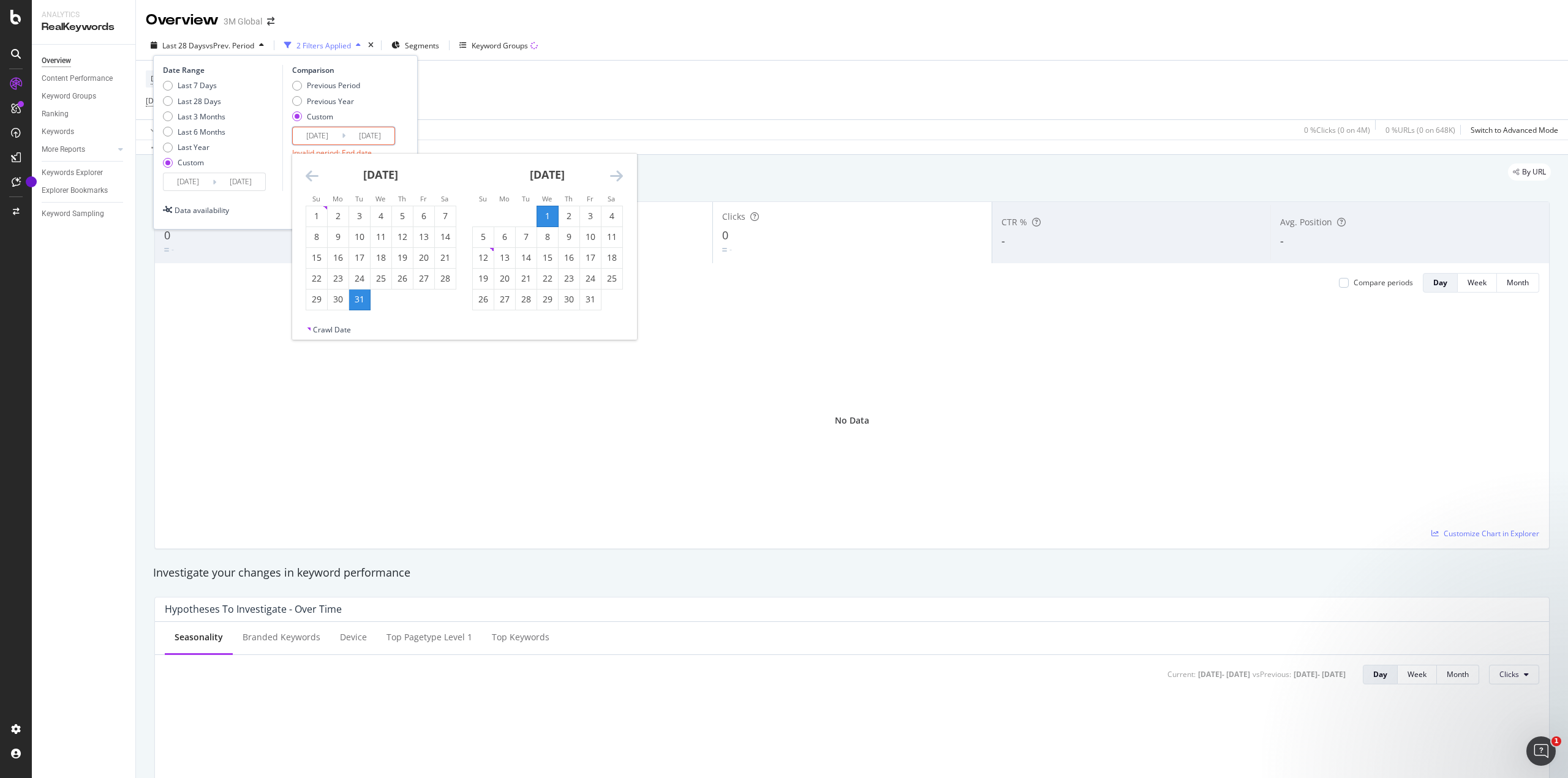
click at [616, 173] on icon "Move forward to switch to the next month." at bounding box center [616, 175] width 13 height 14
click at [617, 173] on icon "Move forward to switch to the next month." at bounding box center [616, 175] width 13 height 14
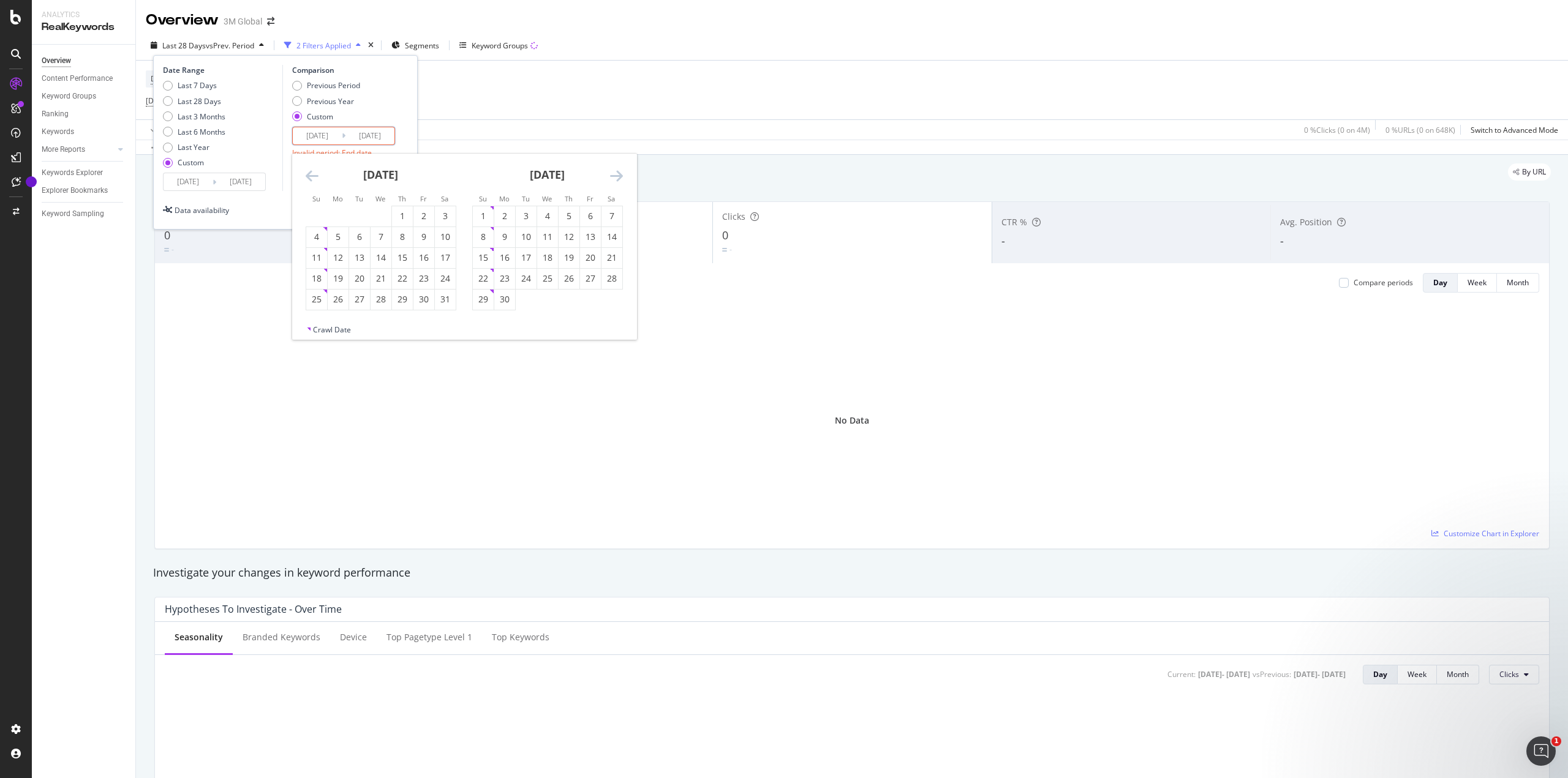
click at [617, 173] on icon "Move forward to switch to the next month." at bounding box center [616, 175] width 13 height 14
click at [566, 298] on div "31" at bounding box center [569, 300] width 21 height 12
type input "[DATE]"
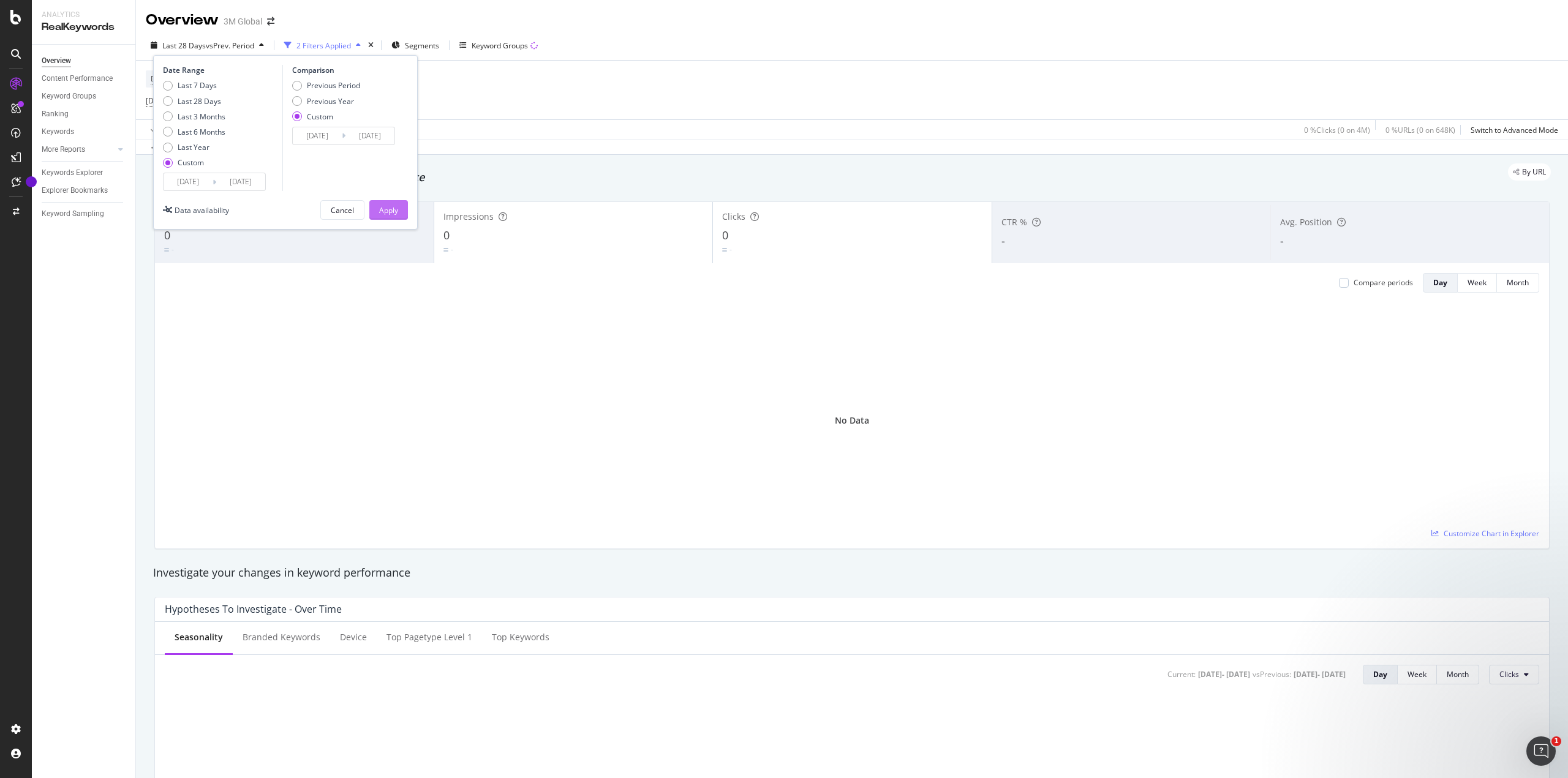
click at [381, 202] on div "Apply" at bounding box center [388, 210] width 19 height 18
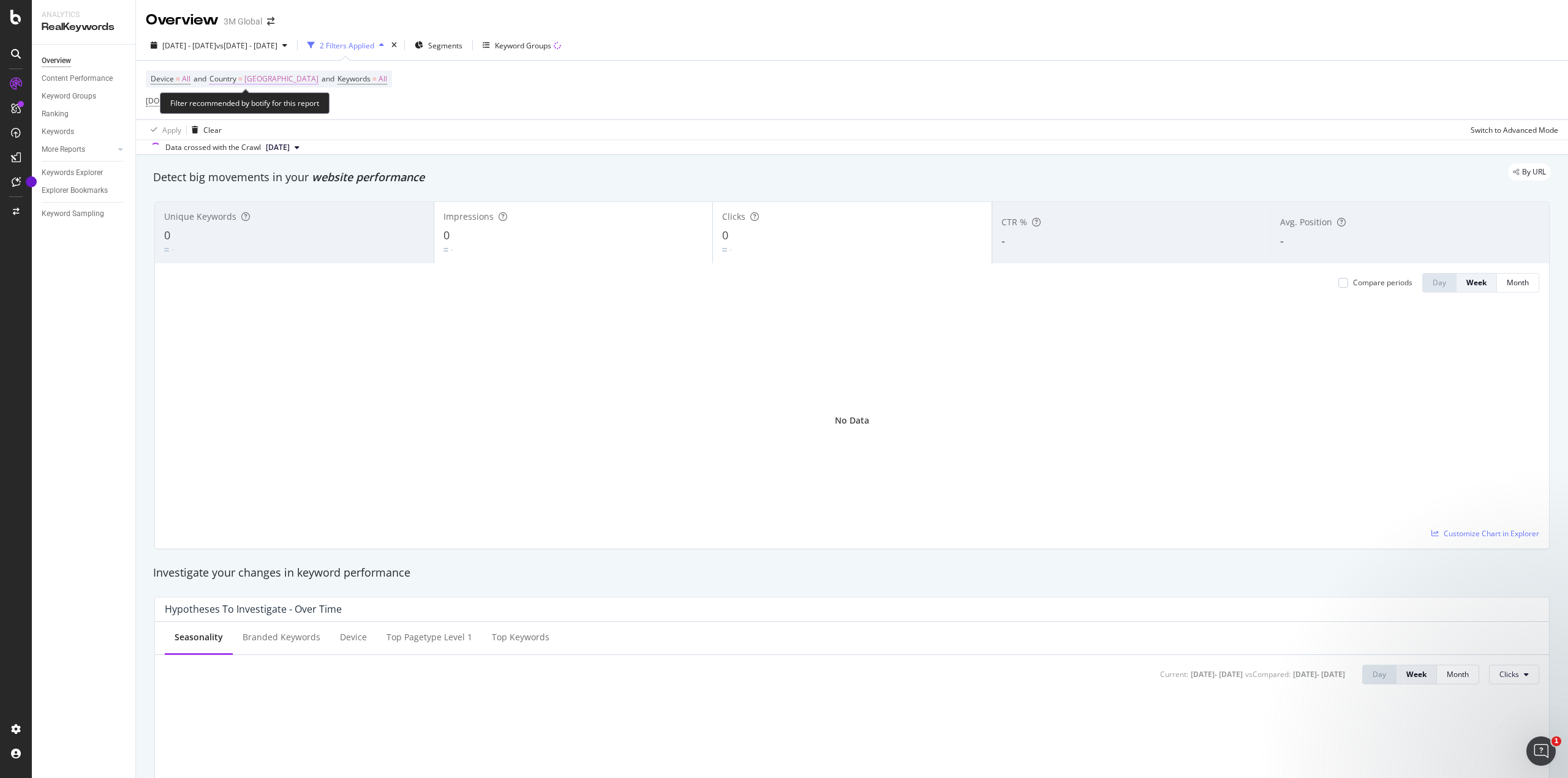
click at [248, 78] on span "[GEOGRAPHIC_DATA]" at bounding box center [282, 78] width 74 height 17
click at [240, 132] on div "Cancel" at bounding box center [245, 134] width 23 height 11
click at [242, 76] on span "Country = [GEOGRAPHIC_DATA]" at bounding box center [263, 78] width 109 height 11
click at [291, 131] on div "Add filter" at bounding box center [300, 134] width 31 height 11
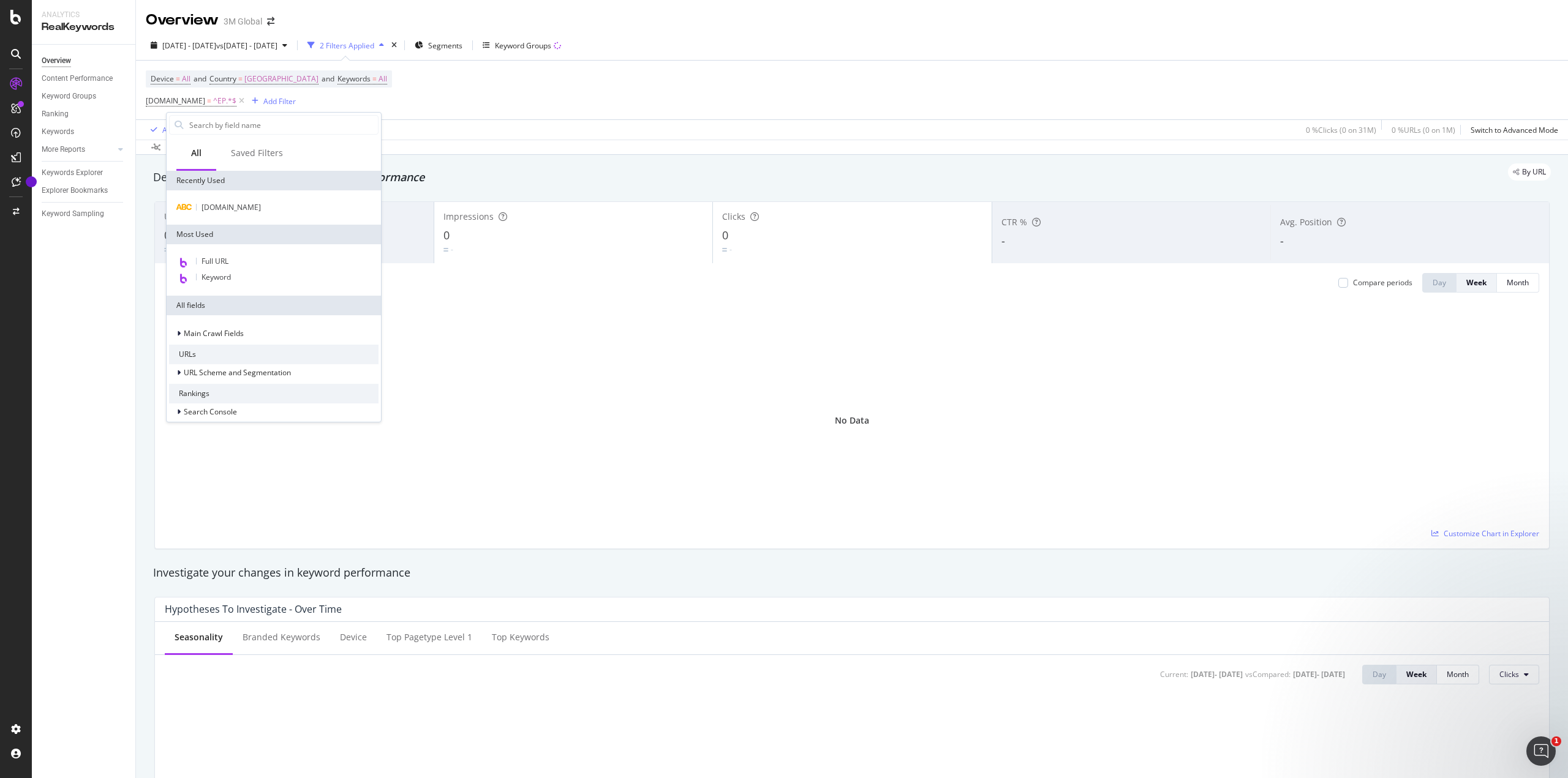
click at [199, 151] on div "All" at bounding box center [196, 153] width 11 height 12
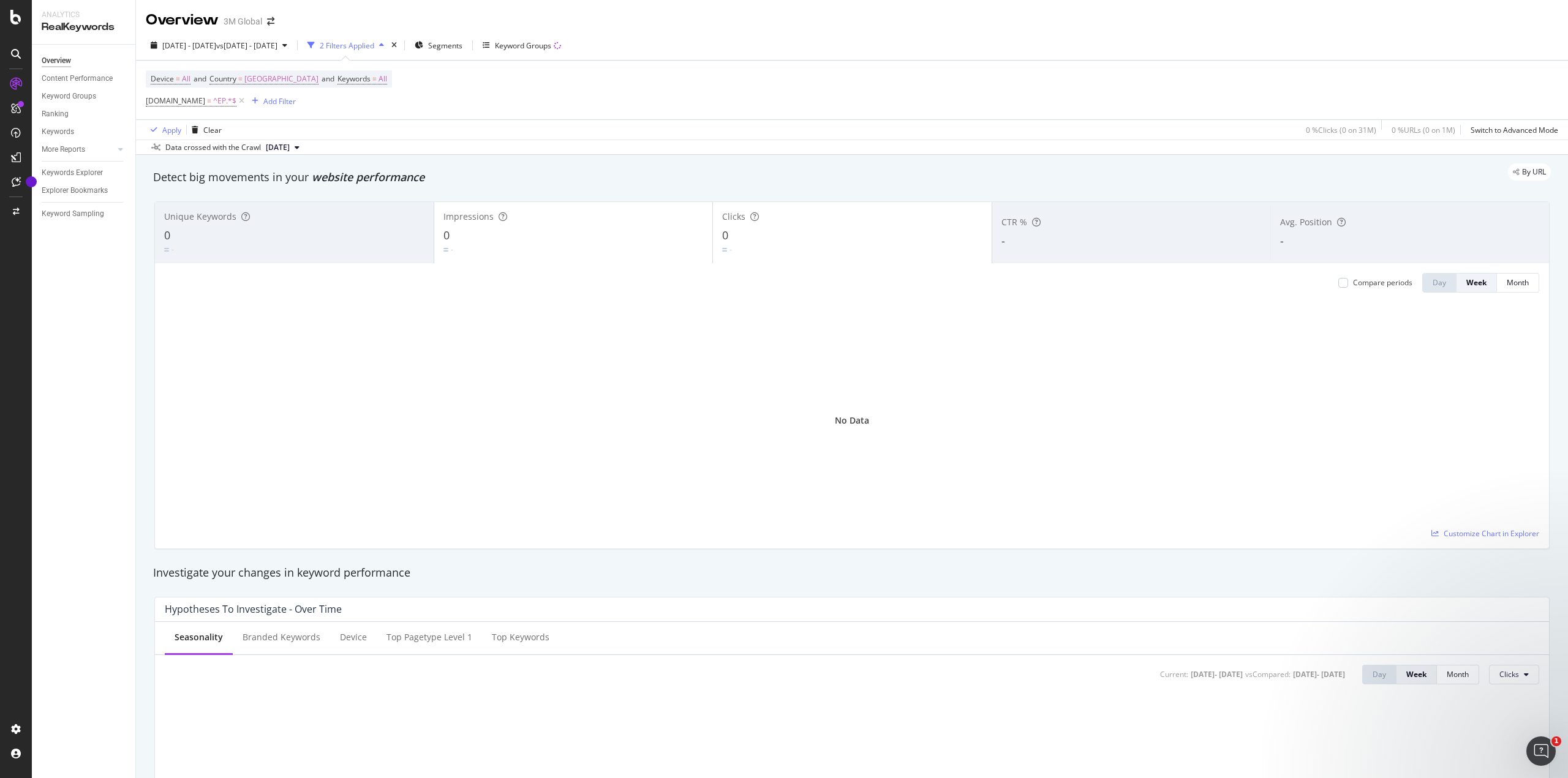
click at [515, 82] on div "Device = All and Country = [GEOGRAPHIC_DATA] and Keywords = All [DOMAIN_NAME] =…" at bounding box center [852, 90] width 1412 height 59
click at [257, 76] on span "[GEOGRAPHIC_DATA]" at bounding box center [282, 78] width 74 height 17
click at [335, 133] on div "button" at bounding box center [331, 134] width 17 height 8
click at [255, 78] on span "[GEOGRAPHIC_DATA]" at bounding box center [282, 78] width 74 height 17
click at [224, 133] on icon "button" at bounding box center [225, 134] width 5 height 8
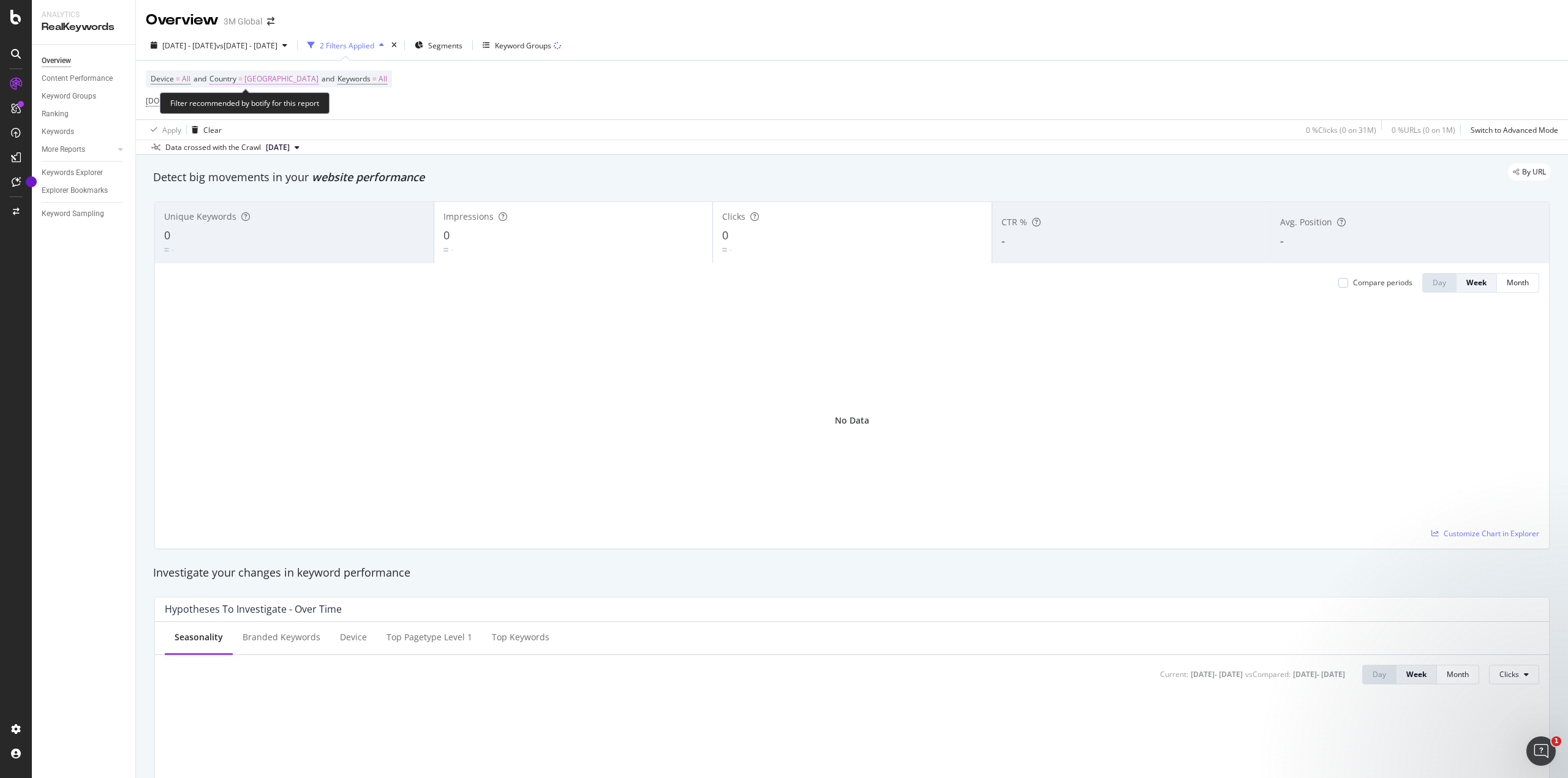
click at [223, 76] on span "Country" at bounding box center [223, 78] width 27 height 11
click at [247, 104] on div at bounding box center [290, 108] width 134 height 20
click at [269, 129] on div "All" at bounding box center [291, 133] width 131 height 16
click at [346, 131] on div "Apply" at bounding box center [348, 134] width 19 height 11
